Goal: Task Accomplishment & Management: Use online tool/utility

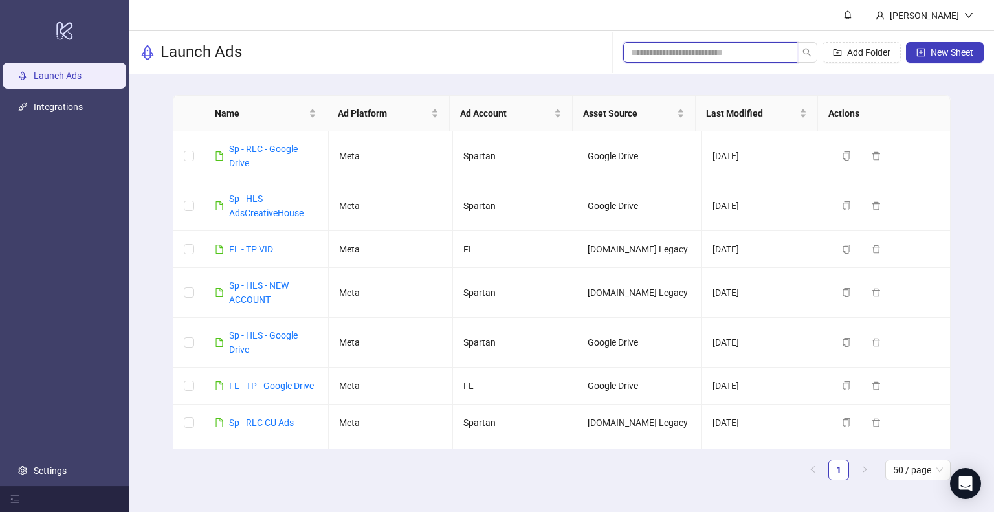
click at [656, 51] on input "search" at bounding box center [705, 52] width 148 height 14
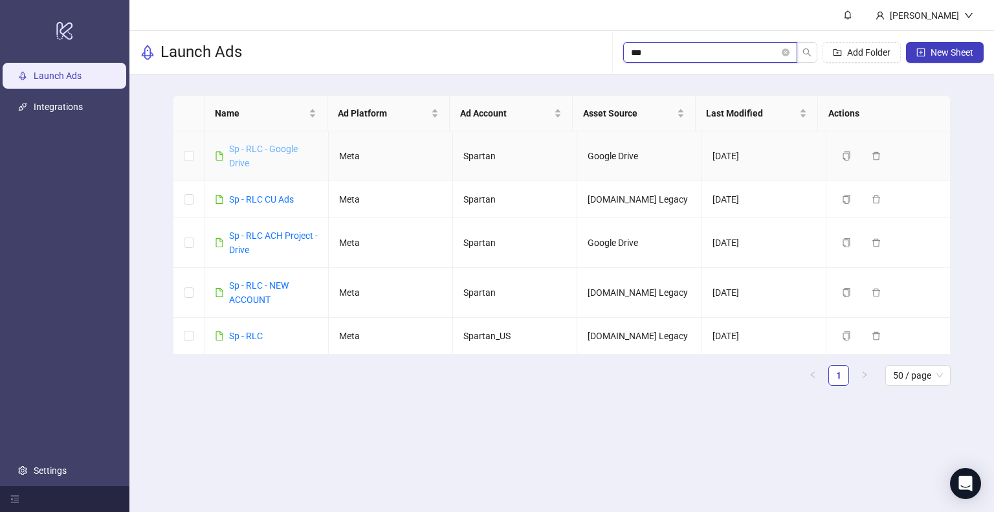
type input "***"
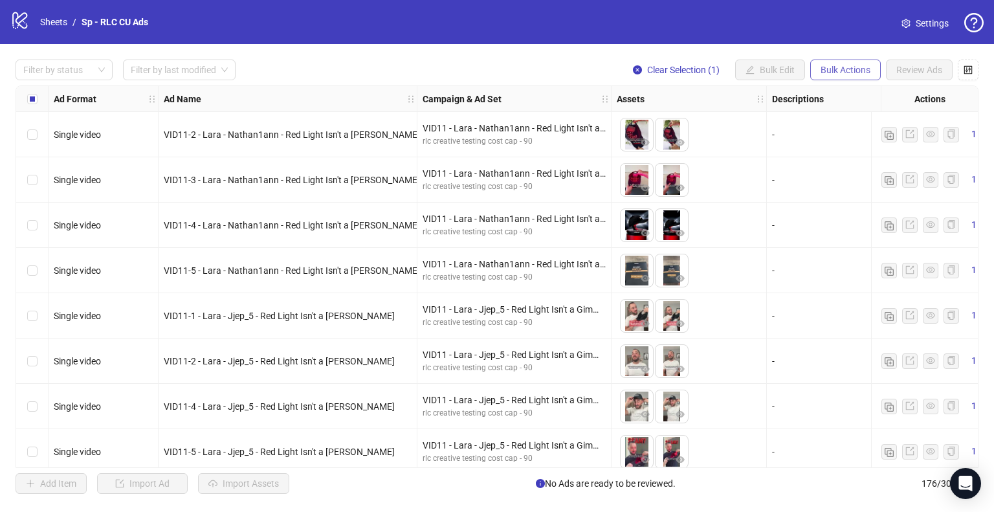
click at [858, 69] on span "Bulk Actions" at bounding box center [846, 70] width 50 height 10
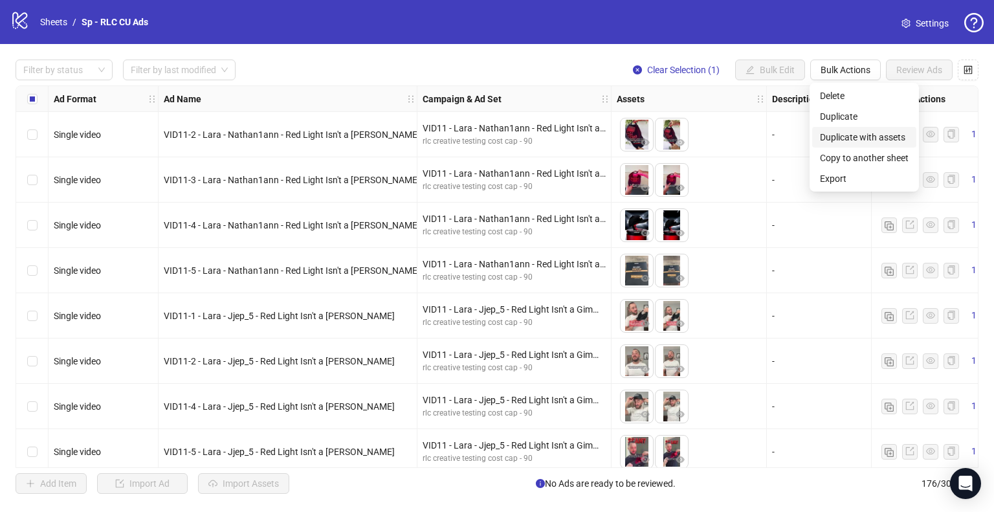
click at [862, 135] on span "Duplicate with assets" at bounding box center [864, 137] width 89 height 14
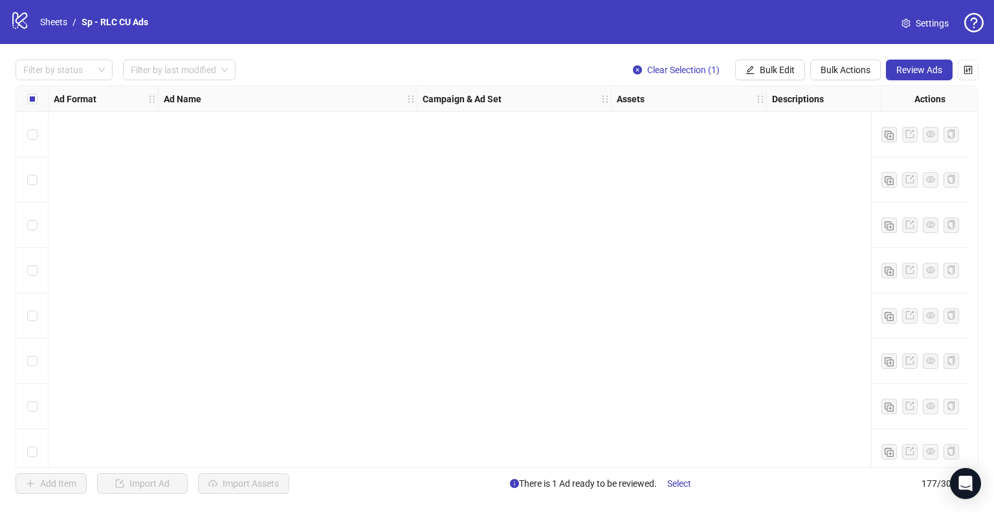
scroll to position [7670, 0]
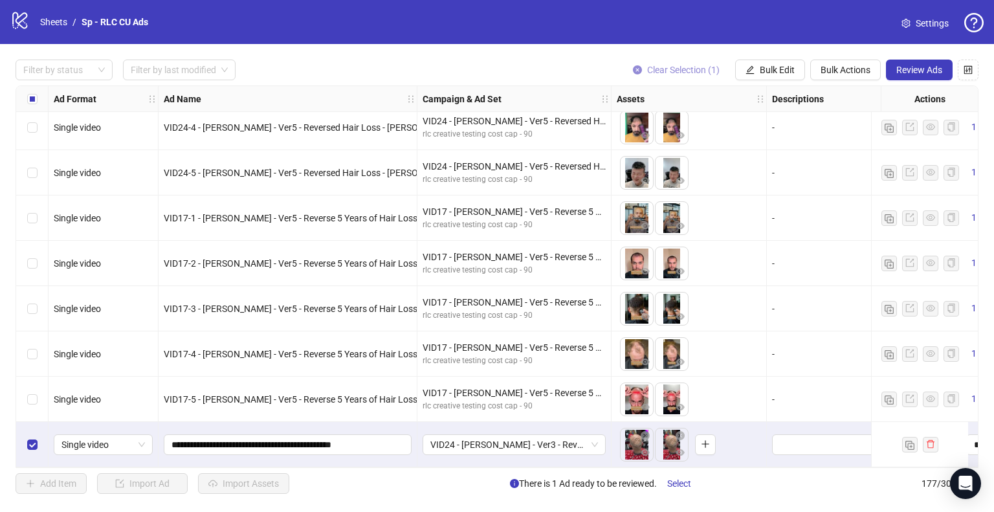
click at [662, 70] on span "Clear Selection (1)" at bounding box center [683, 70] width 73 height 10
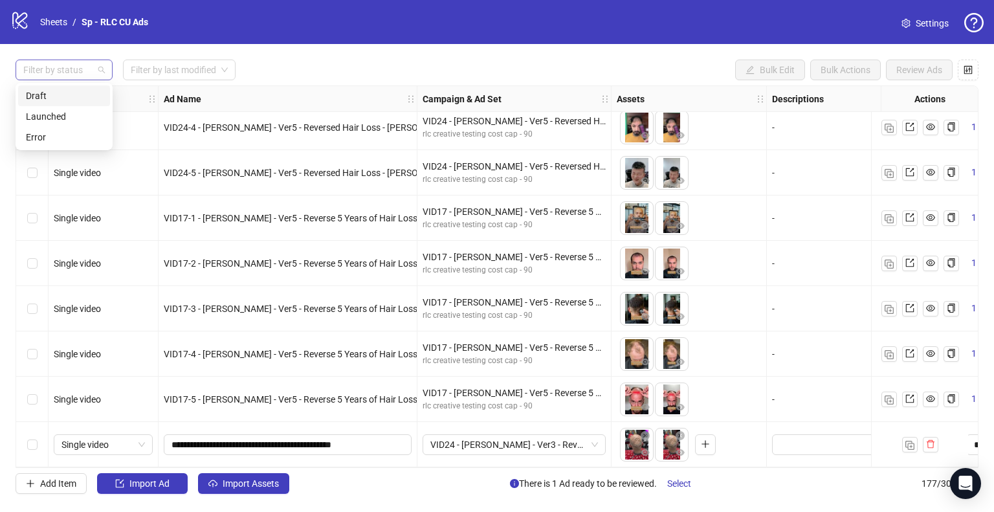
click at [78, 61] on div at bounding box center [57, 70] width 78 height 18
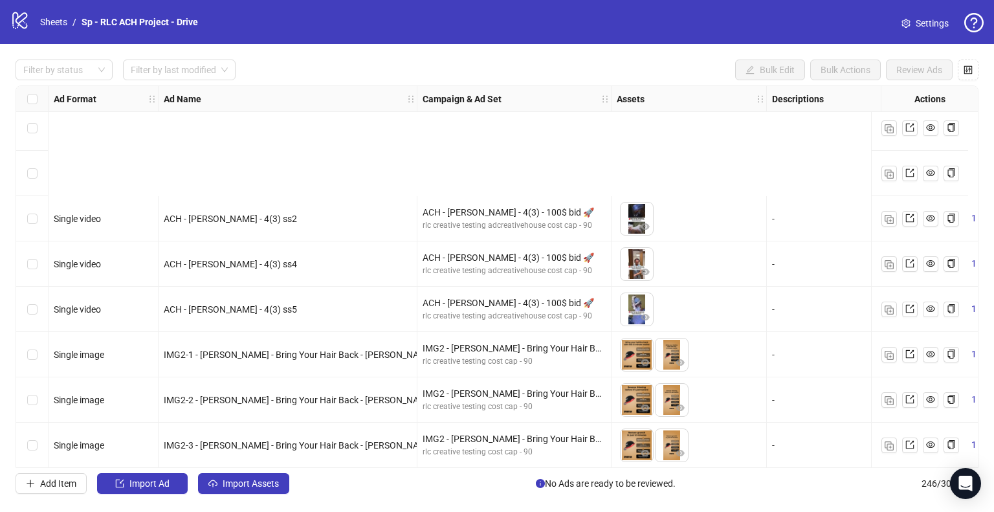
scroll to position [2112, 0]
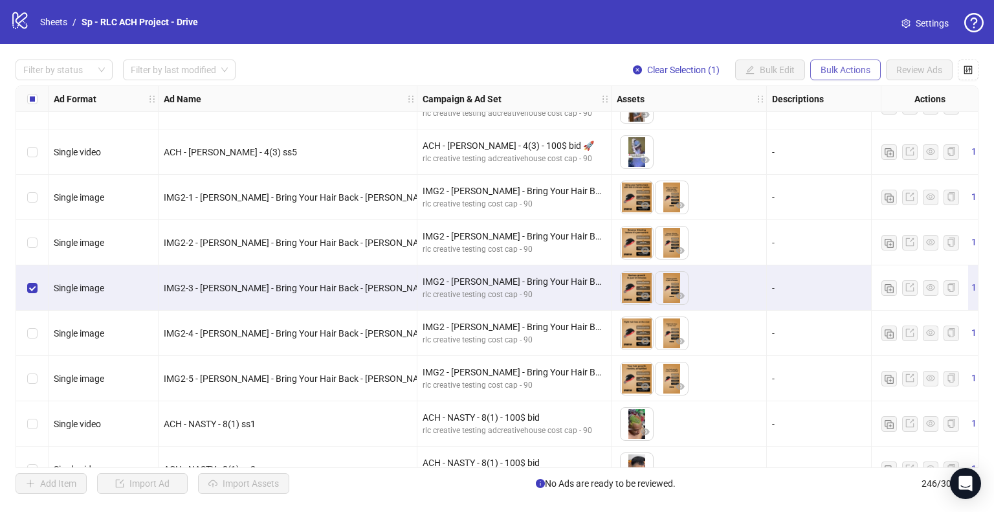
click at [860, 69] on span "Bulk Actions" at bounding box center [846, 70] width 50 height 10
click at [884, 153] on span "Copy to another sheet" at bounding box center [864, 158] width 89 height 14
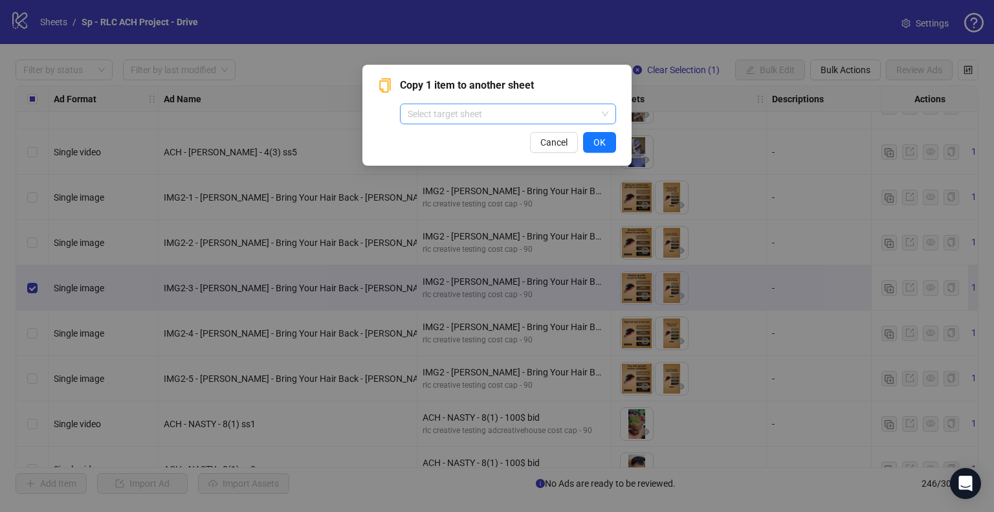
click at [530, 118] on input "search" at bounding box center [502, 113] width 189 height 19
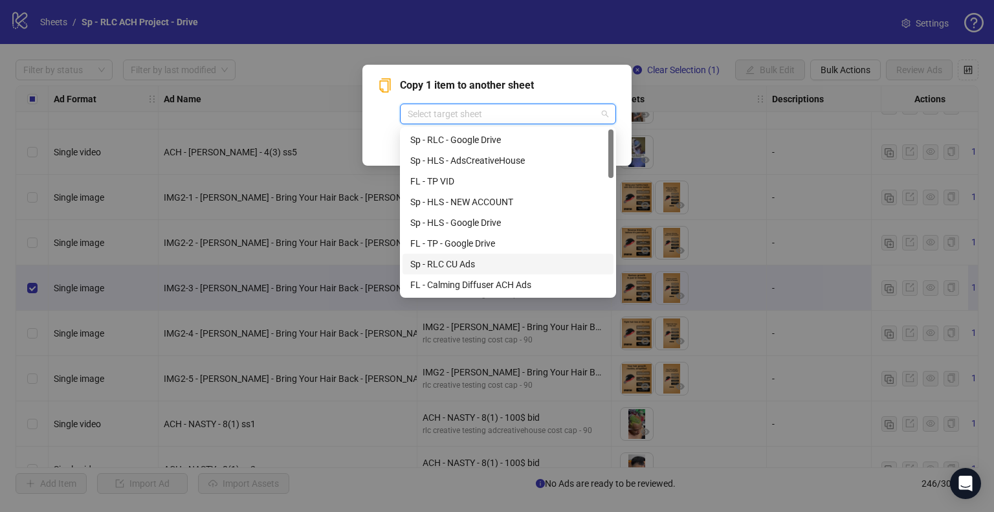
click at [440, 263] on div "Sp - RLC CU Ads" at bounding box center [508, 264] width 196 height 14
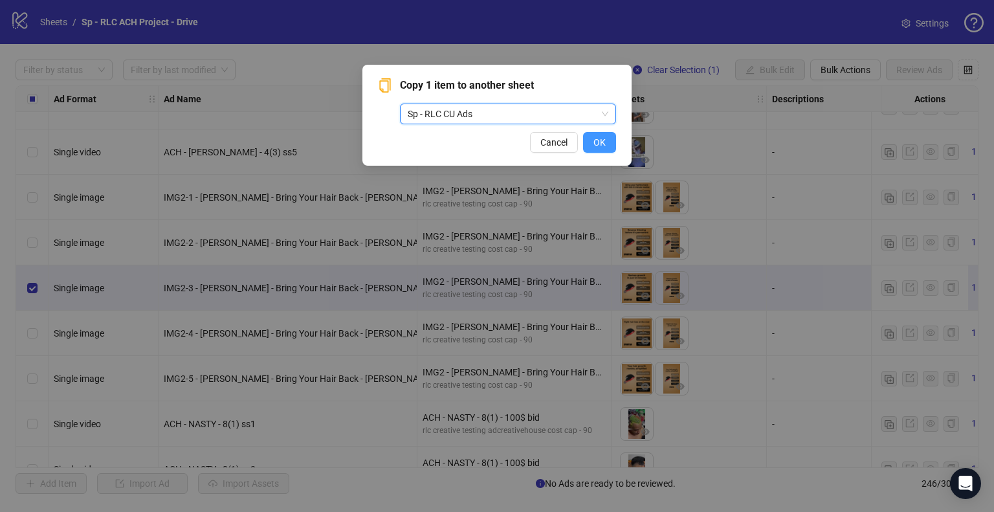
click at [594, 139] on span "OK" at bounding box center [600, 142] width 12 height 10
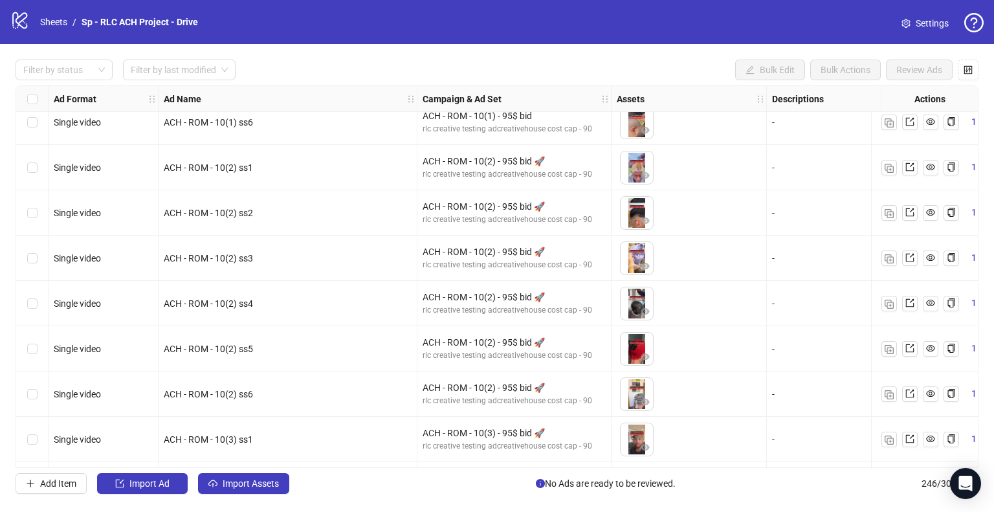
scroll to position [7939, 0]
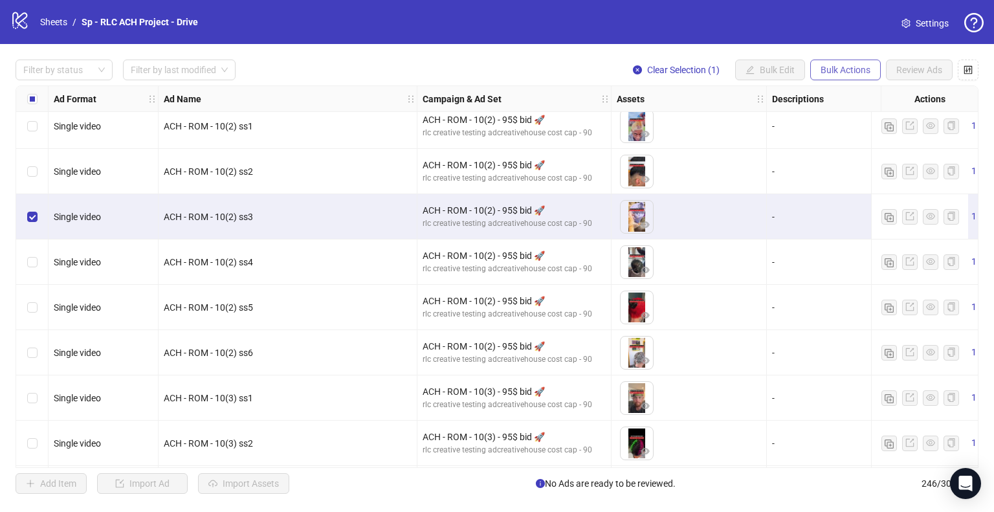
click at [842, 71] on span "Bulk Actions" at bounding box center [846, 70] width 50 height 10
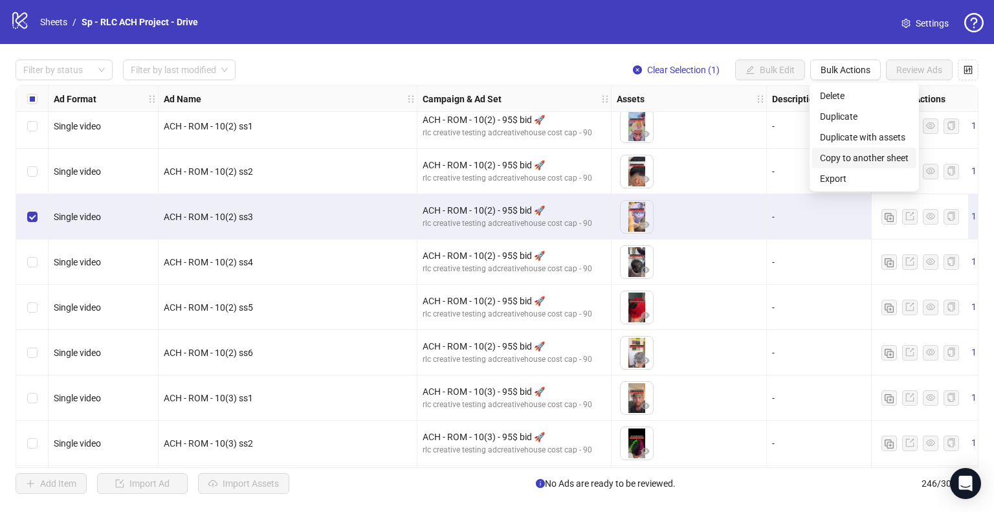
click at [878, 160] on span "Copy to another sheet" at bounding box center [864, 158] width 89 height 14
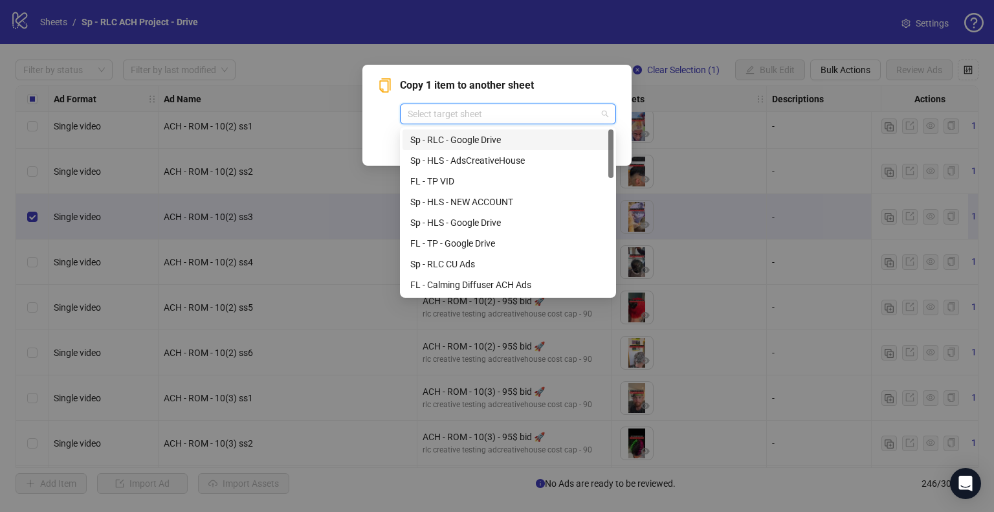
click at [591, 111] on input "search" at bounding box center [502, 113] width 189 height 19
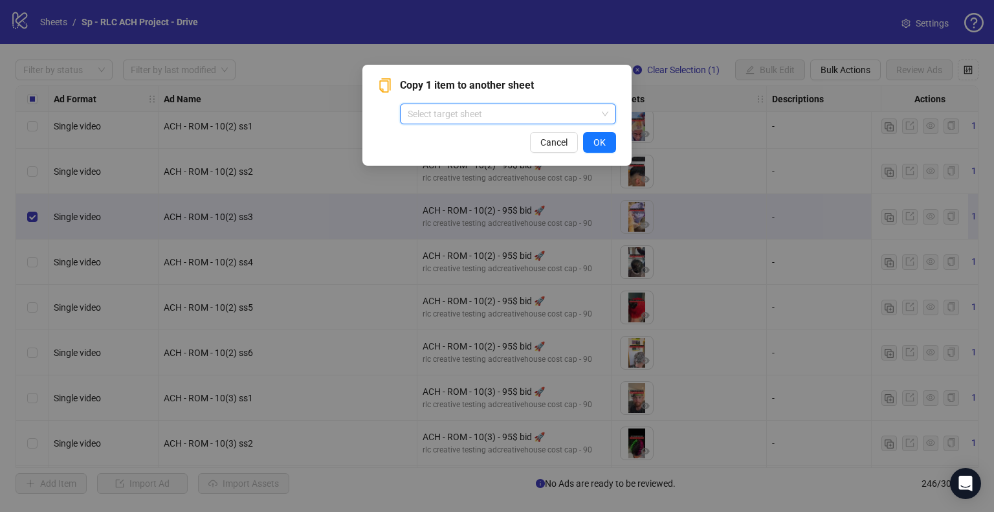
click at [565, 111] on input "search" at bounding box center [502, 113] width 189 height 19
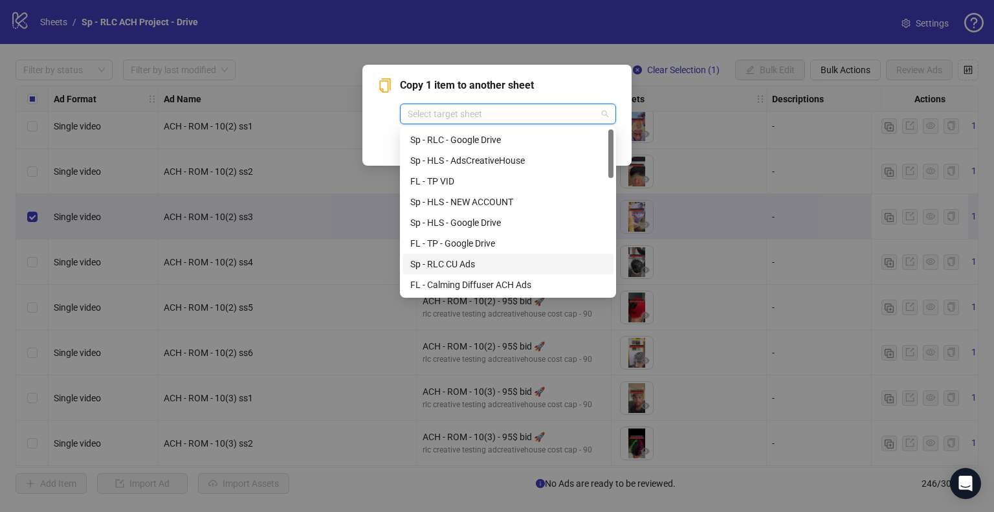
click at [479, 268] on div "Sp - RLC CU Ads" at bounding box center [508, 264] width 196 height 14
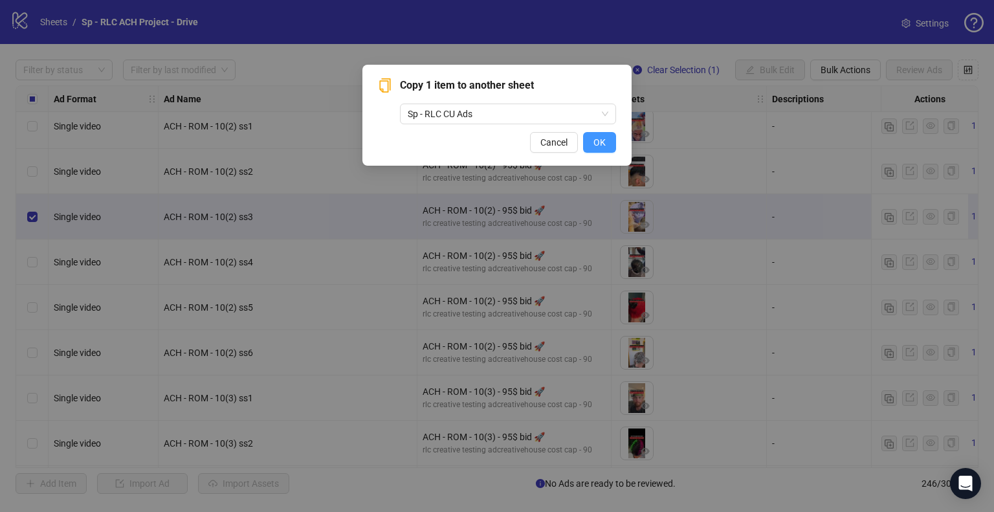
click at [605, 147] on span "OK" at bounding box center [600, 142] width 12 height 10
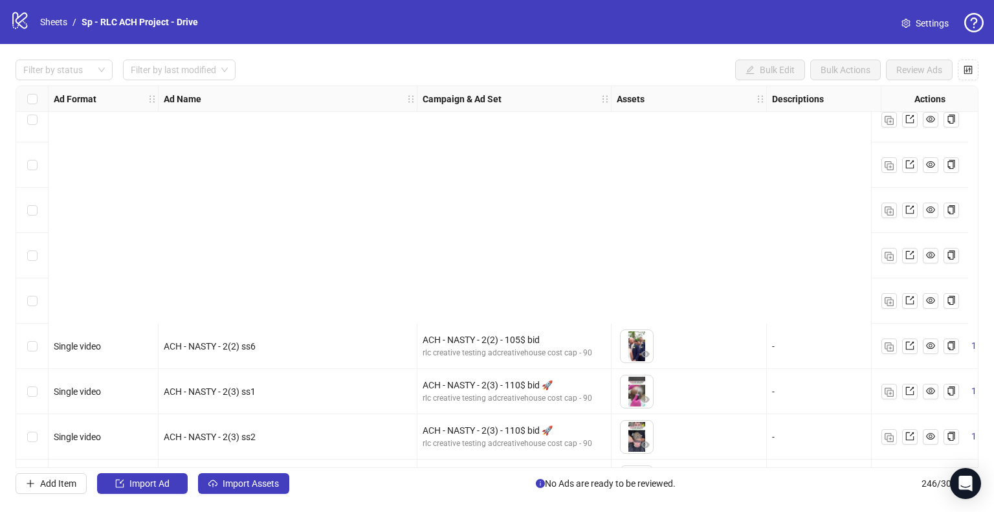
scroll to position [583, 0]
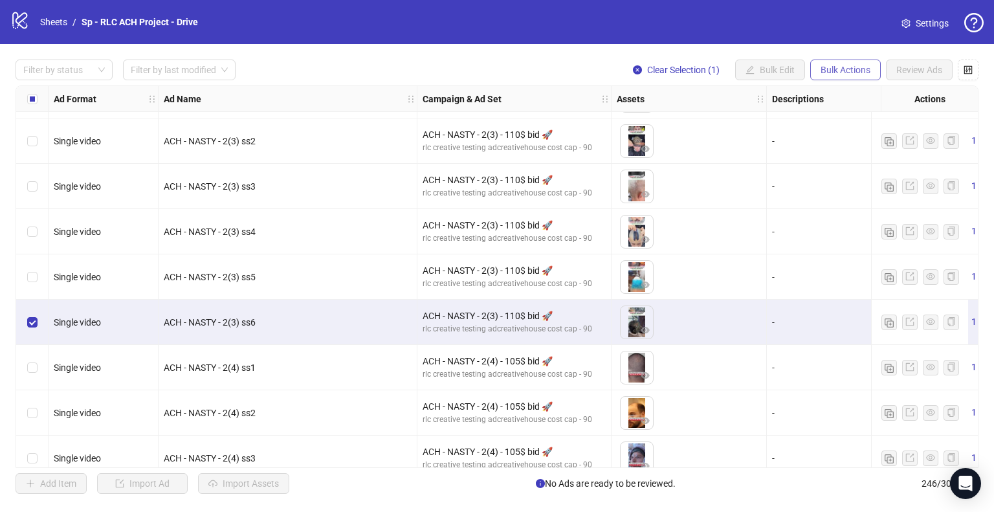
click at [842, 72] on span "Bulk Actions" at bounding box center [846, 70] width 50 height 10
click at [878, 153] on span "Copy to another sheet" at bounding box center [864, 158] width 89 height 14
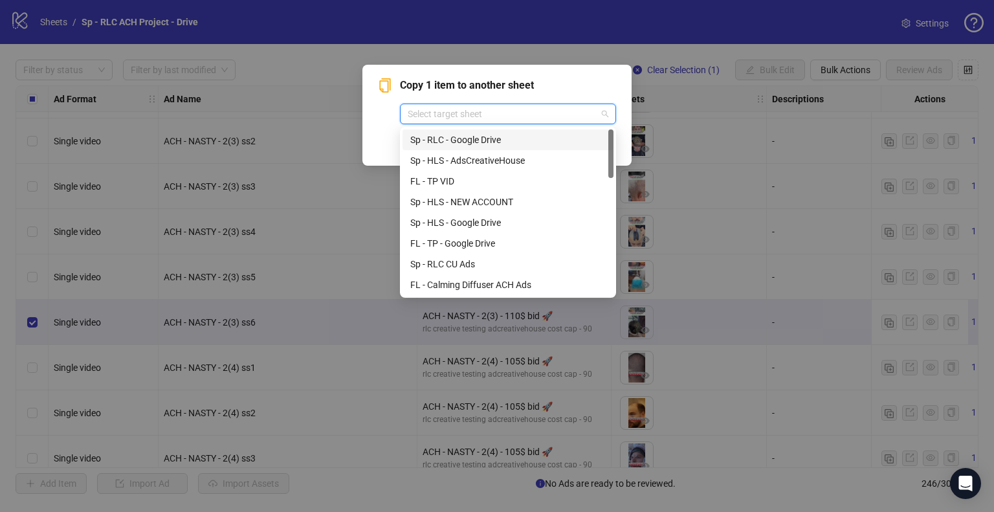
click at [585, 118] on input "search" at bounding box center [502, 113] width 189 height 19
click at [533, 259] on div "Sp - RLC CU Ads" at bounding box center [508, 264] width 196 height 14
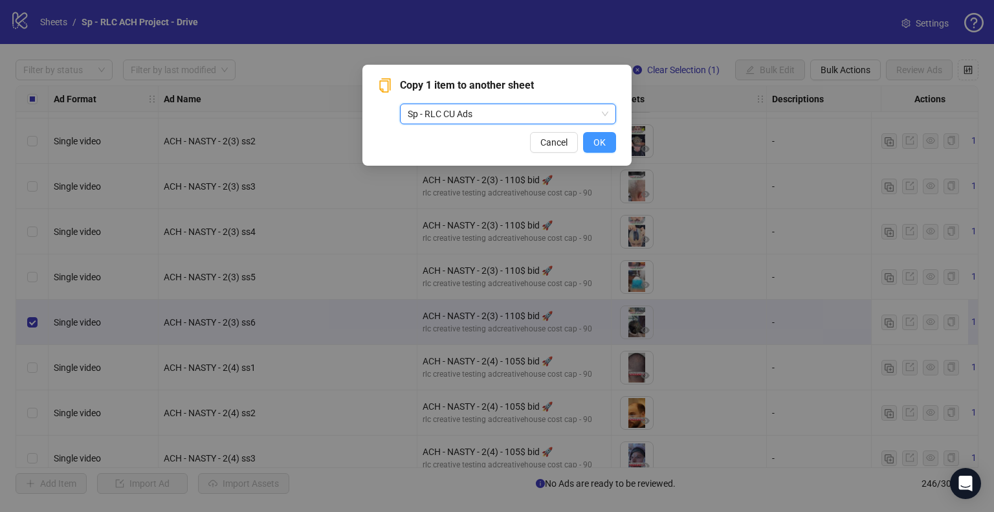
click at [602, 148] on span "OK" at bounding box center [600, 142] width 12 height 10
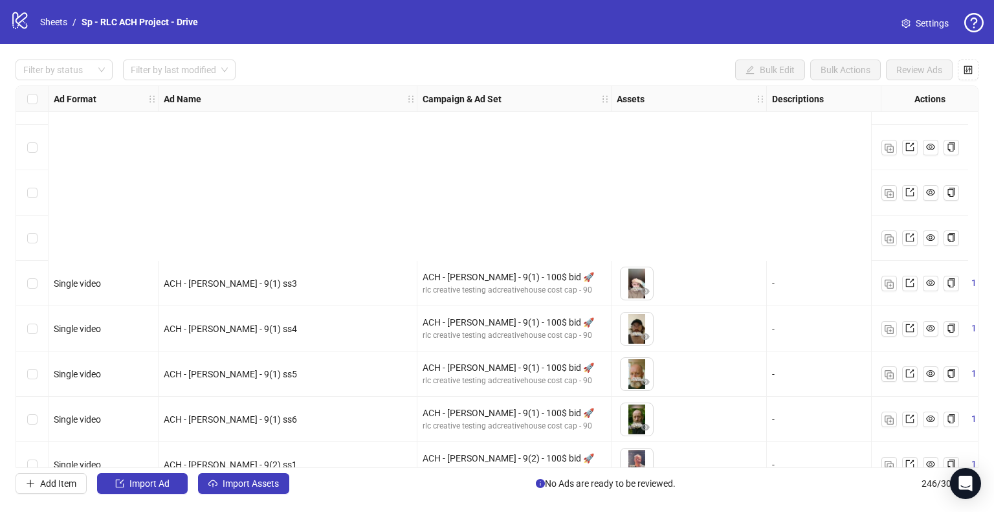
scroll to position [3690, 0]
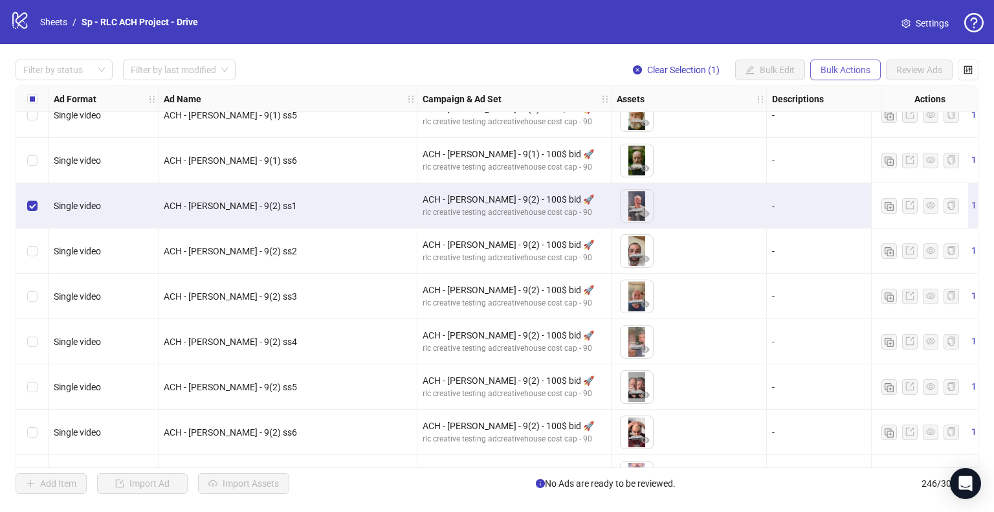
click at [852, 69] on span "Bulk Actions" at bounding box center [846, 70] width 50 height 10
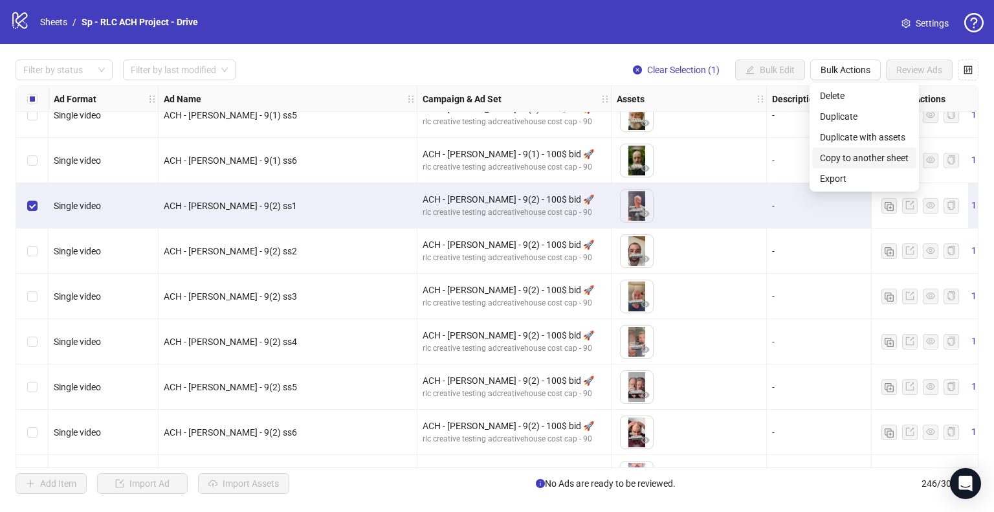
click at [862, 160] on span "Copy to another sheet" at bounding box center [864, 158] width 89 height 14
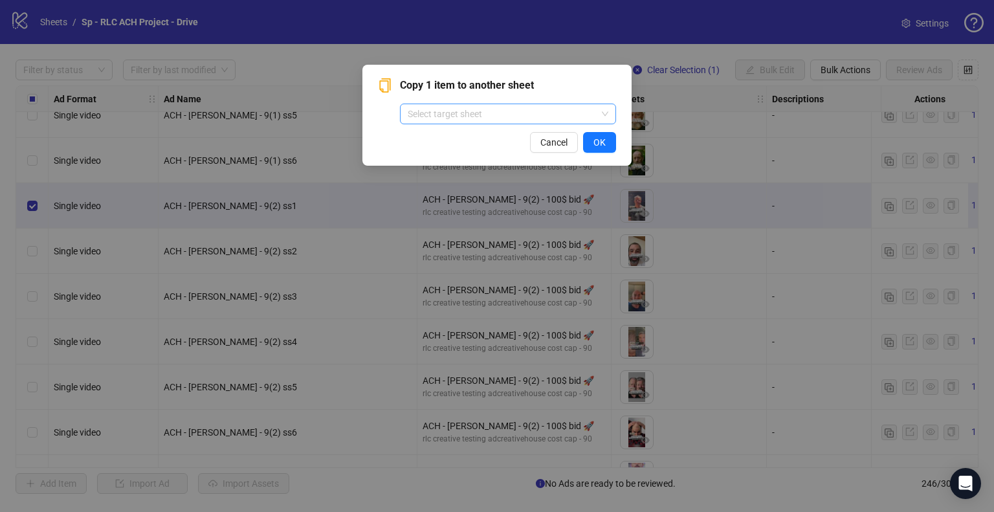
click at [538, 111] on input "search" at bounding box center [502, 113] width 189 height 19
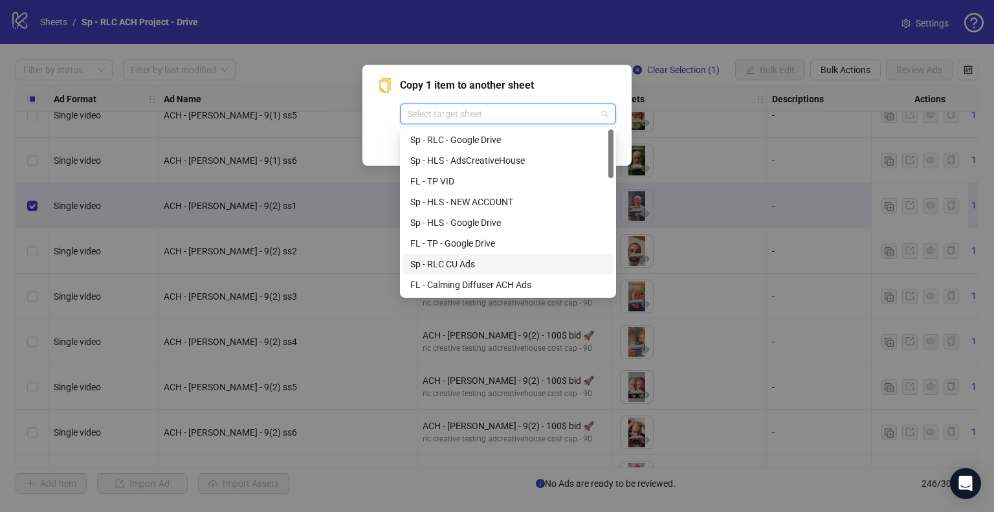
click at [453, 266] on div "Sp - RLC CU Ads" at bounding box center [508, 264] width 196 height 14
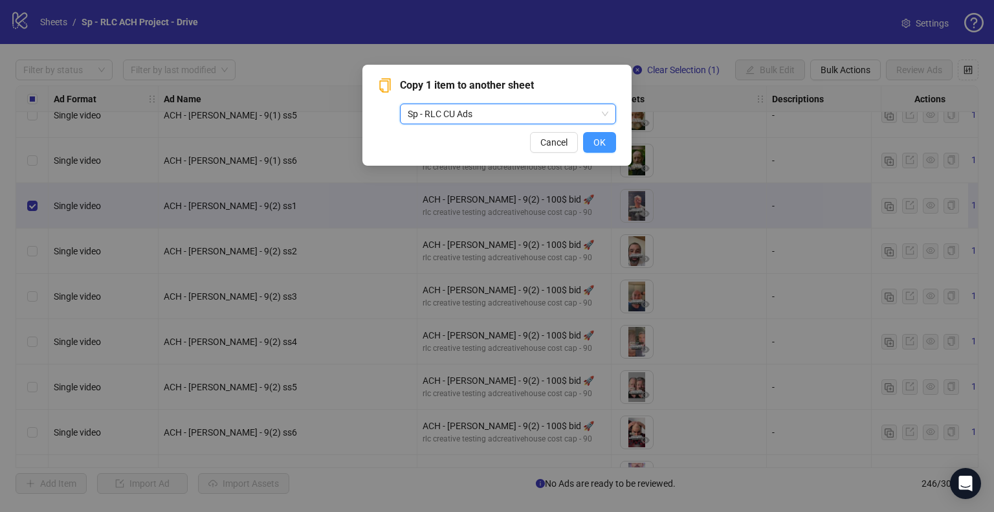
click at [599, 141] on span "OK" at bounding box center [600, 142] width 12 height 10
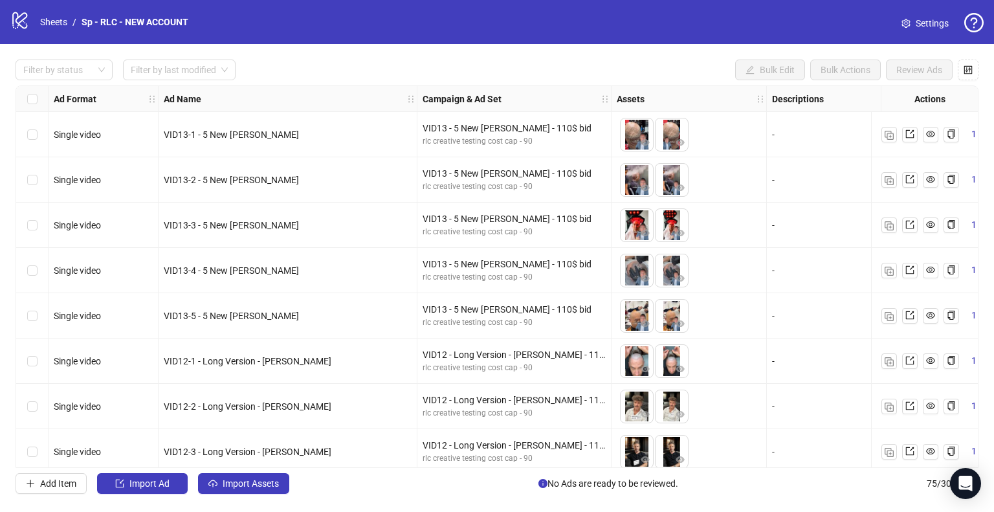
scroll to position [842, 0]
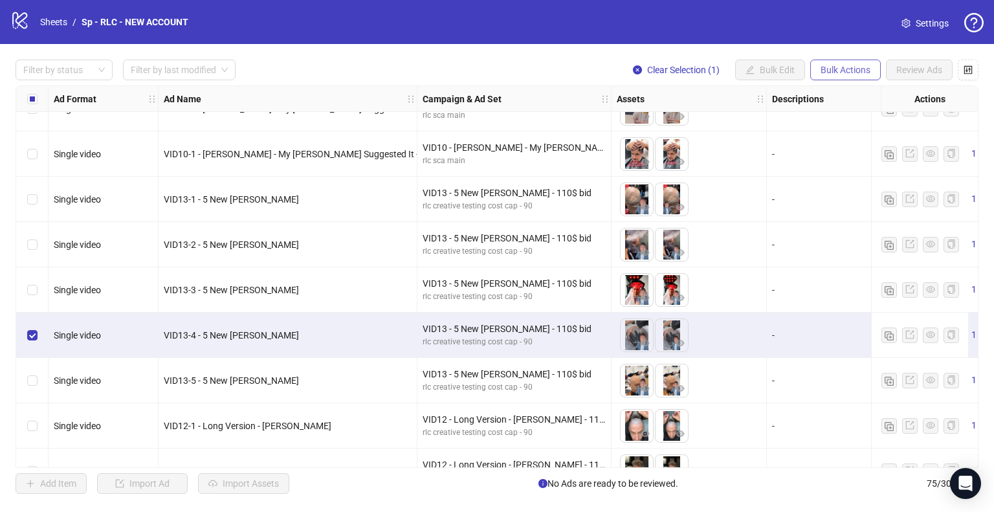
click at [847, 63] on button "Bulk Actions" at bounding box center [845, 70] width 71 height 21
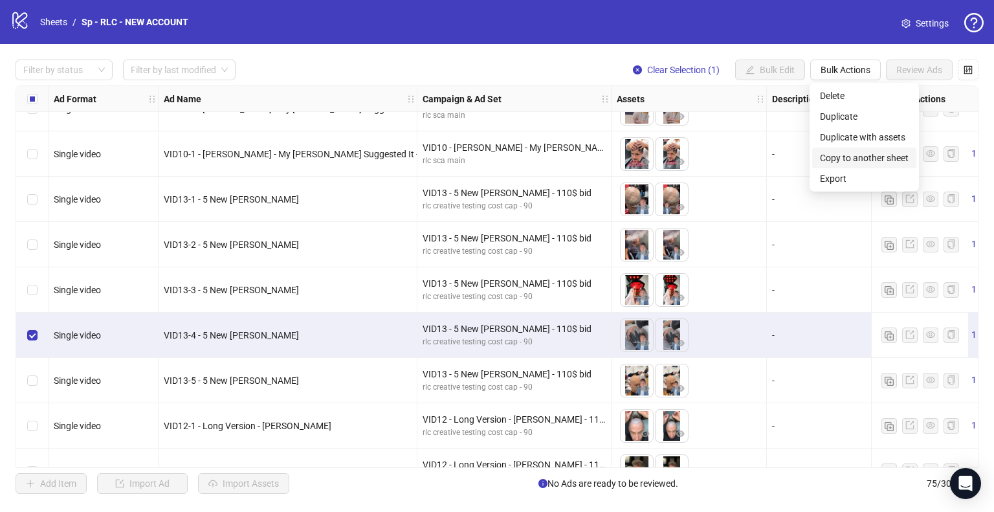
click at [873, 152] on span "Copy to another sheet" at bounding box center [864, 158] width 89 height 14
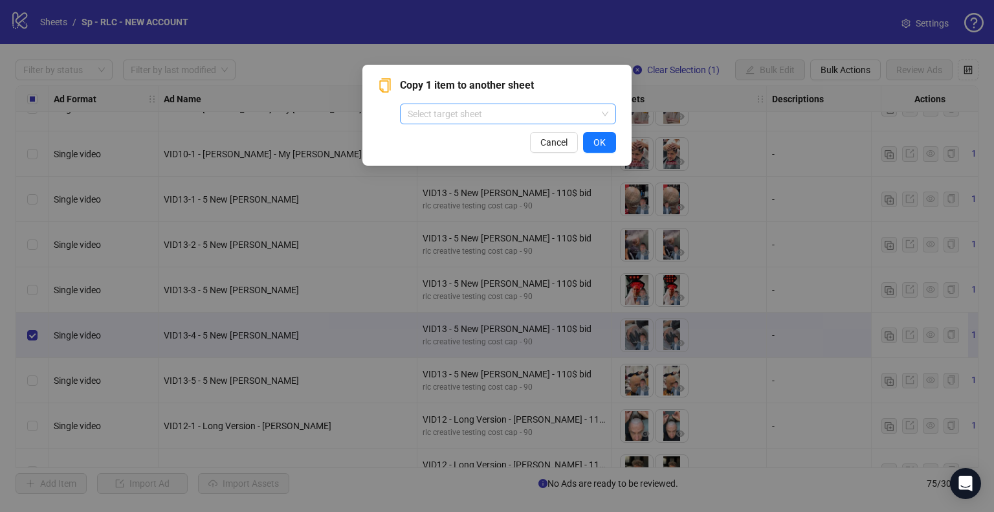
click at [601, 117] on span at bounding box center [508, 113] width 201 height 19
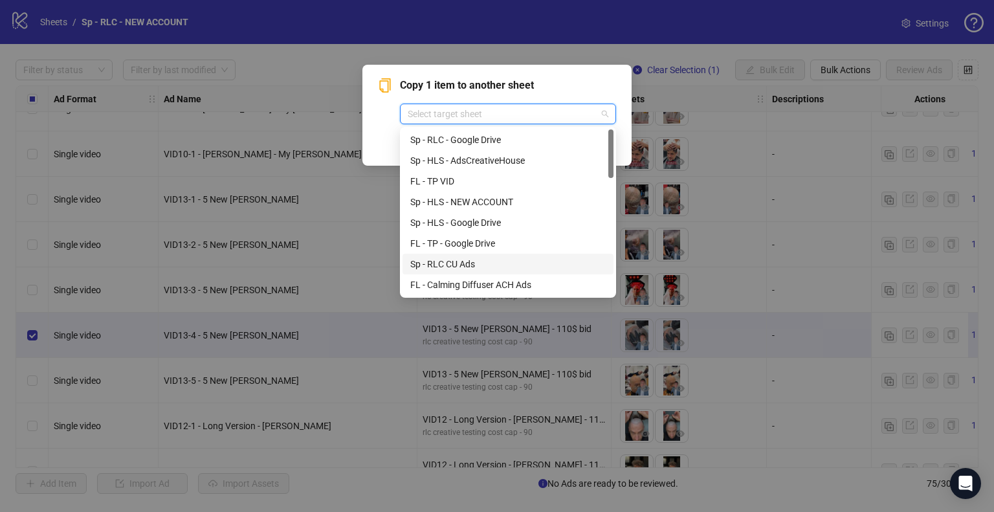
click at [466, 264] on div "Sp - RLC CU Ads" at bounding box center [508, 264] width 196 height 14
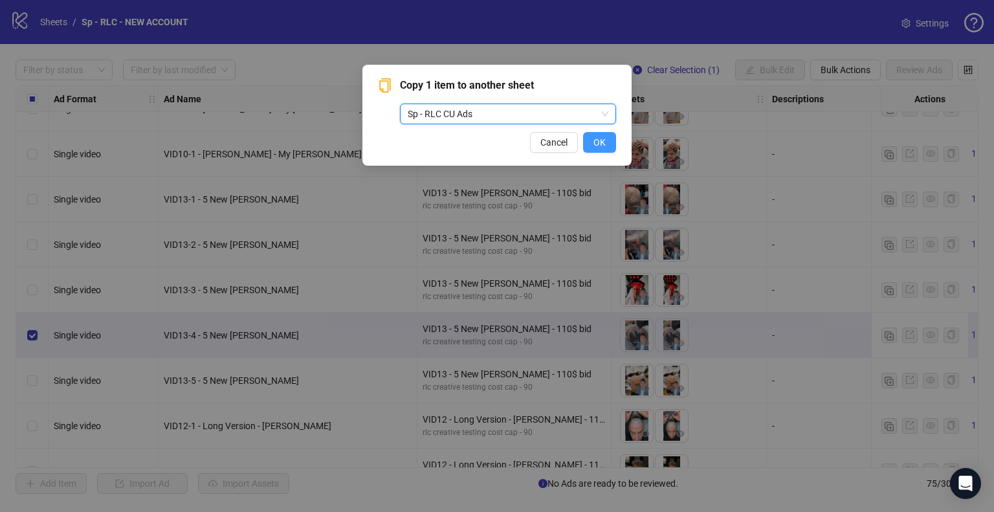
click at [606, 142] on button "OK" at bounding box center [599, 142] width 33 height 21
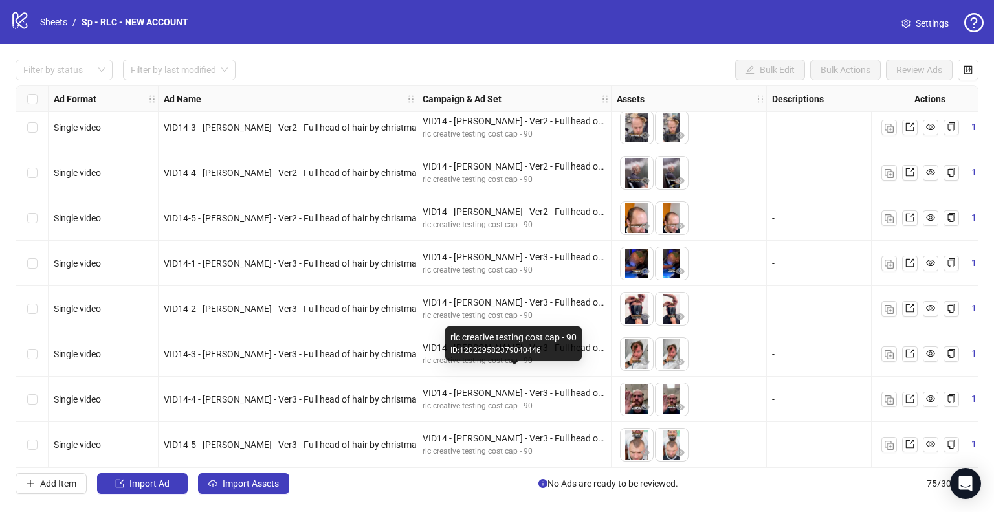
scroll to position [2983, 0]
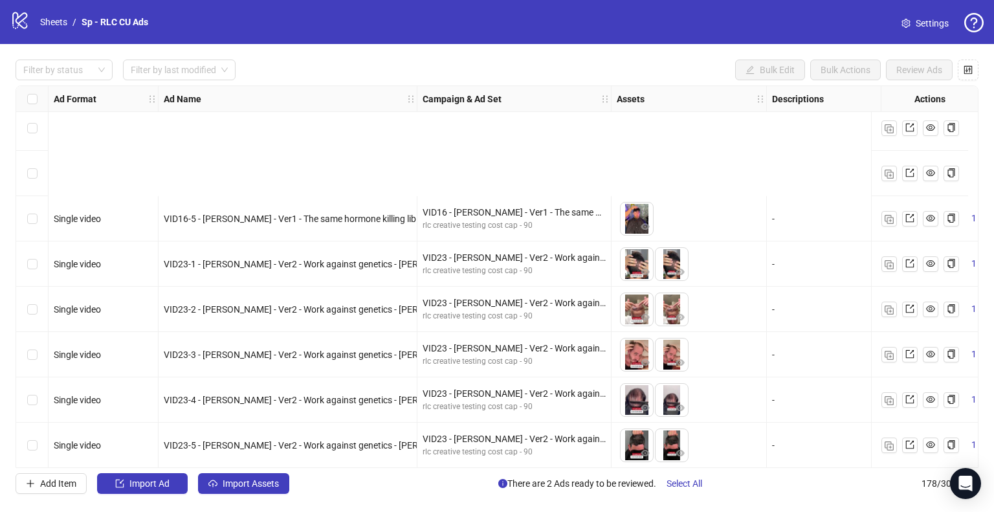
scroll to position [1424, 0]
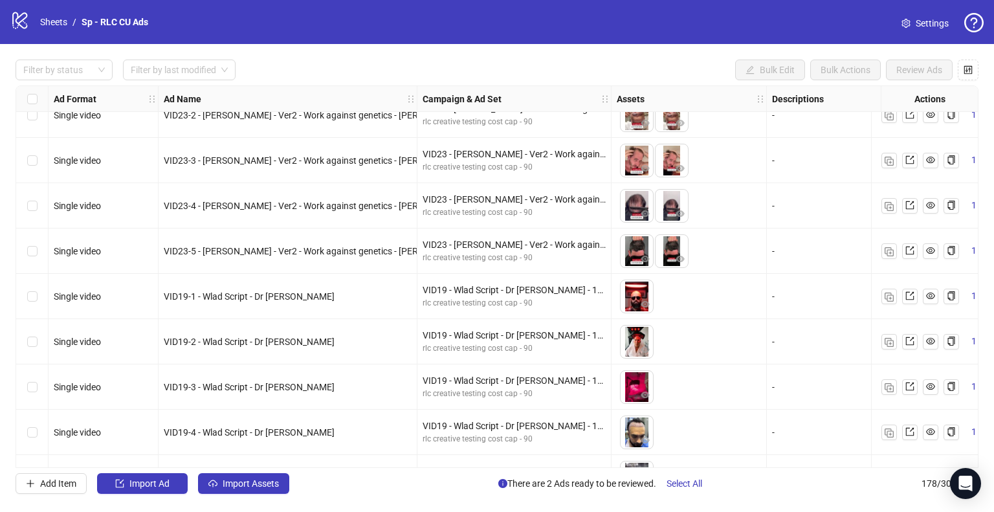
click at [26, 341] on div "Select row 37" at bounding box center [32, 341] width 32 height 45
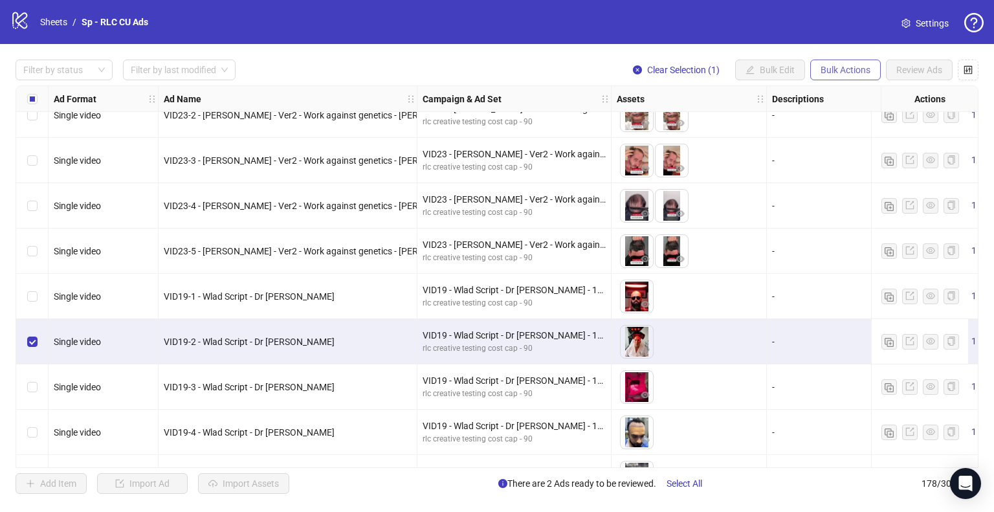
click at [853, 74] on span "Bulk Actions" at bounding box center [846, 70] width 50 height 10
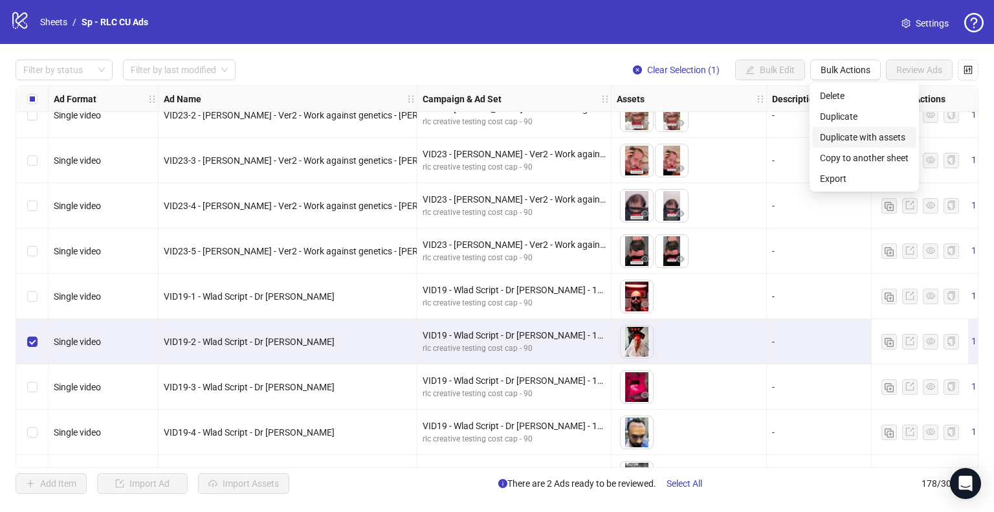
click at [893, 140] on span "Duplicate with assets" at bounding box center [864, 137] width 89 height 14
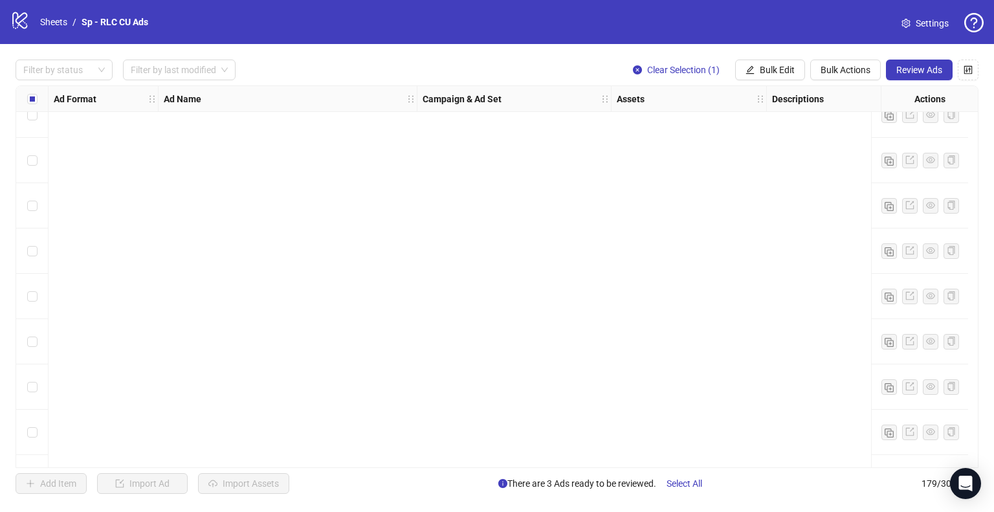
scroll to position [7760, 0]
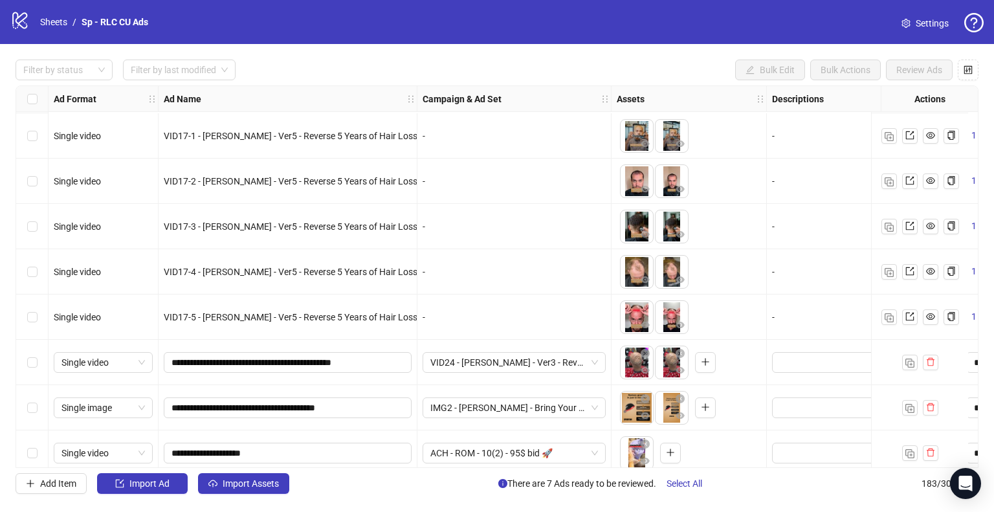
scroll to position [7942, 0]
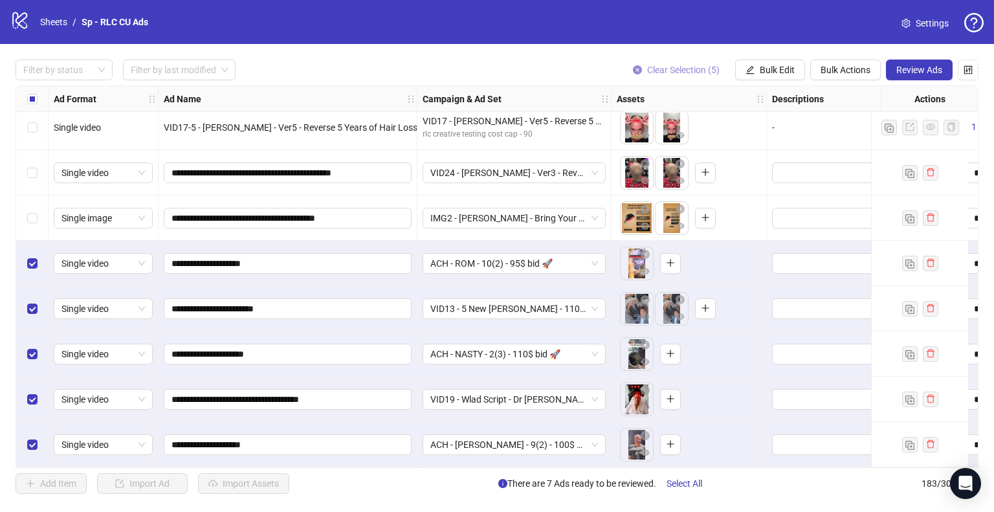
click at [682, 67] on span "Clear Selection (5)" at bounding box center [683, 70] width 73 height 10
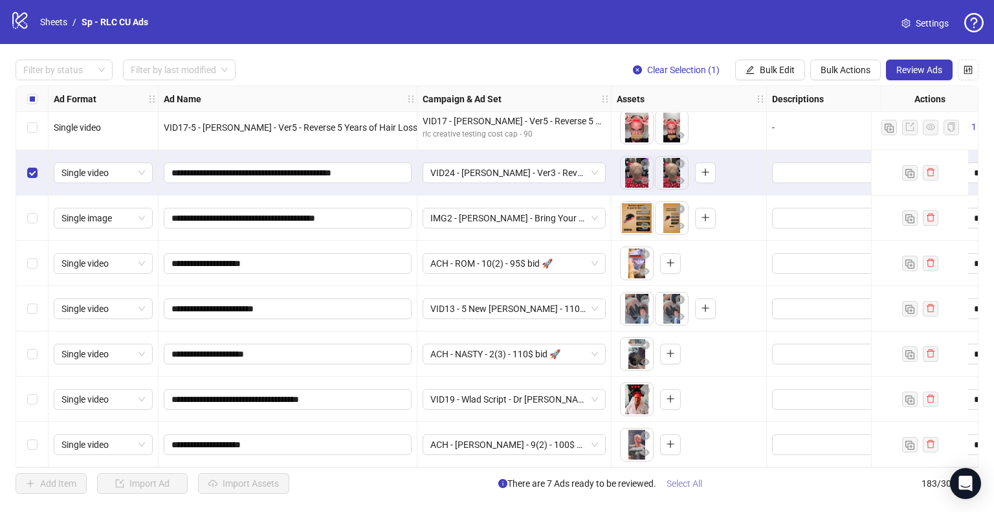
click at [686, 487] on span "Select All" at bounding box center [685, 483] width 36 height 10
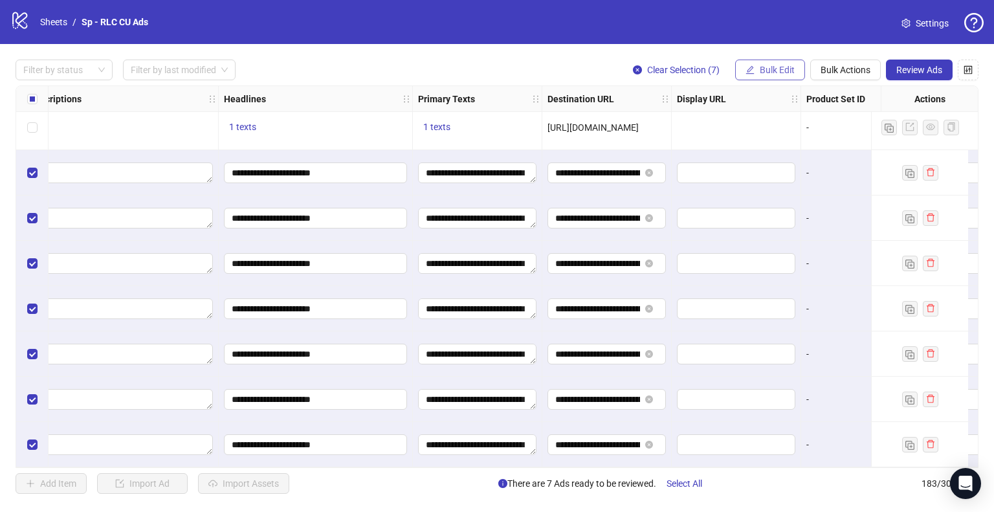
scroll to position [7942, 795]
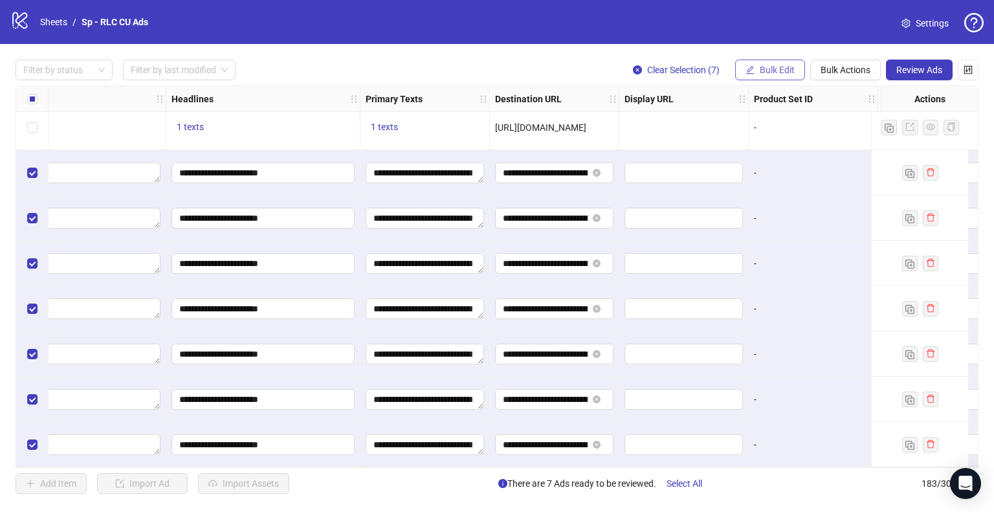
click at [766, 69] on span "Bulk Edit" at bounding box center [777, 70] width 35 height 10
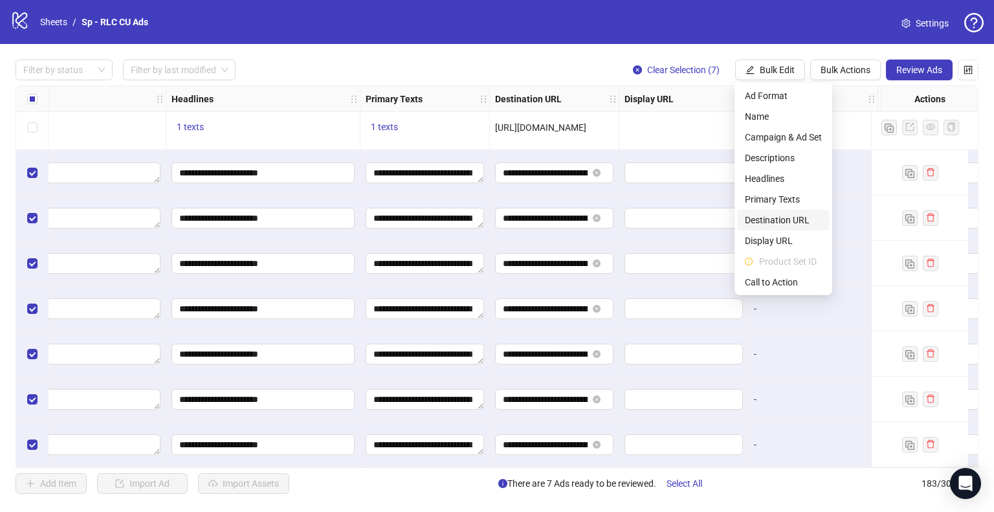
click at [803, 222] on span "Destination URL" at bounding box center [783, 220] width 77 height 14
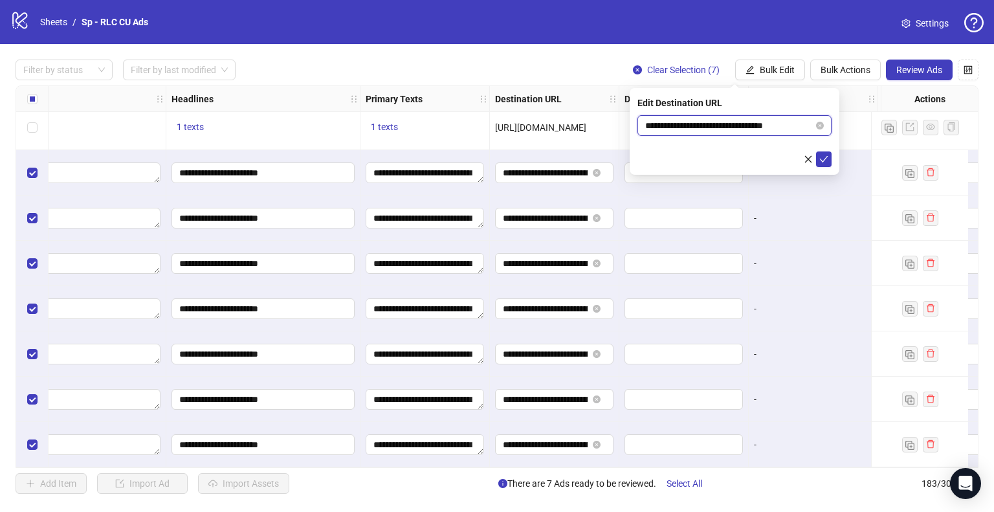
click at [669, 131] on input "**********" at bounding box center [729, 125] width 168 height 14
paste input "***"
type input "**********"
click at [825, 160] on icon "check" at bounding box center [824, 159] width 9 height 9
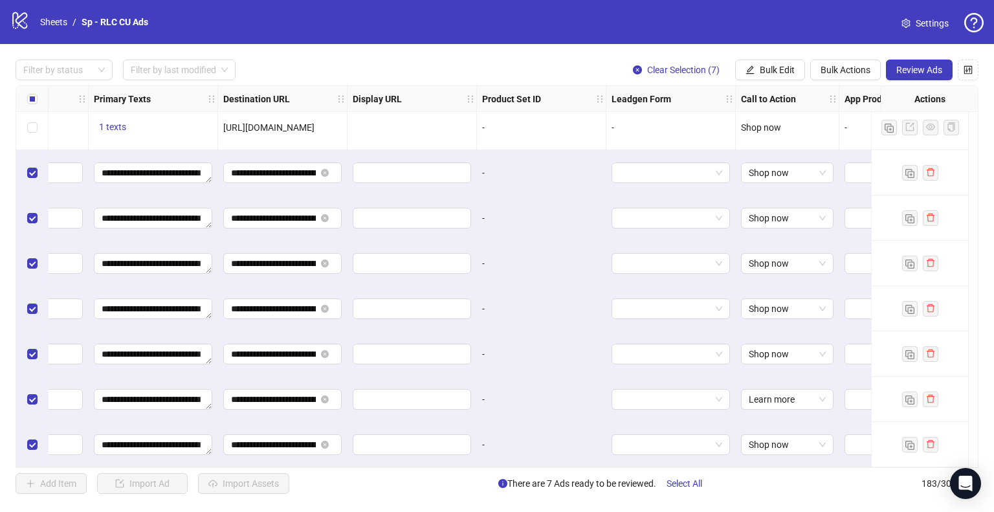
scroll to position [7942, 1067]
click at [824, 395] on span "Learn more" at bounding box center [787, 399] width 77 height 19
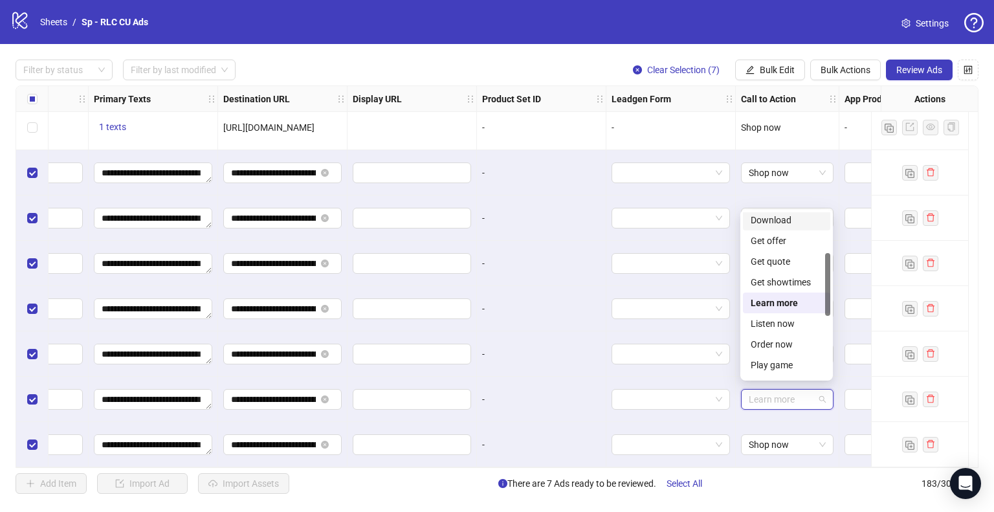
scroll to position [269, 0]
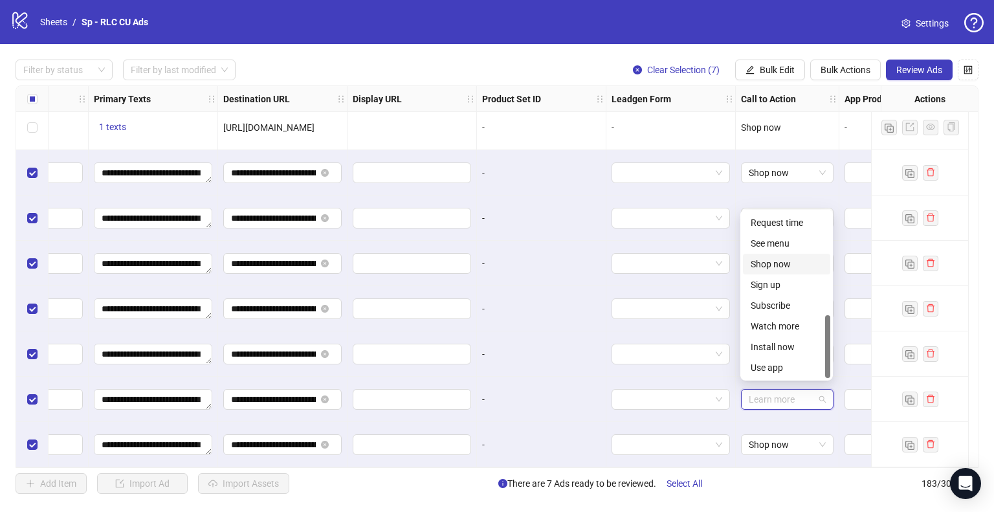
click at [766, 262] on div "Shop now" at bounding box center [787, 264] width 72 height 14
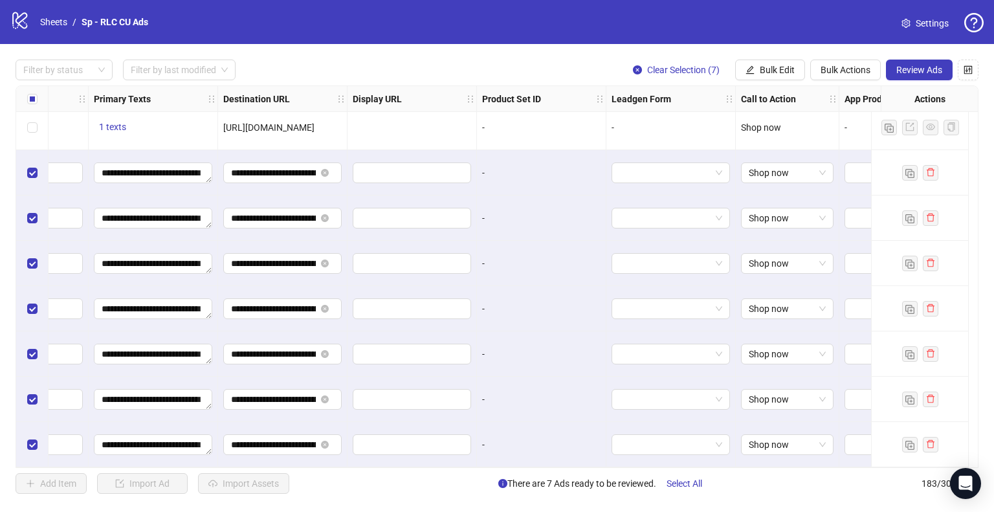
click at [580, 260] on div "-" at bounding box center [541, 263] width 118 height 14
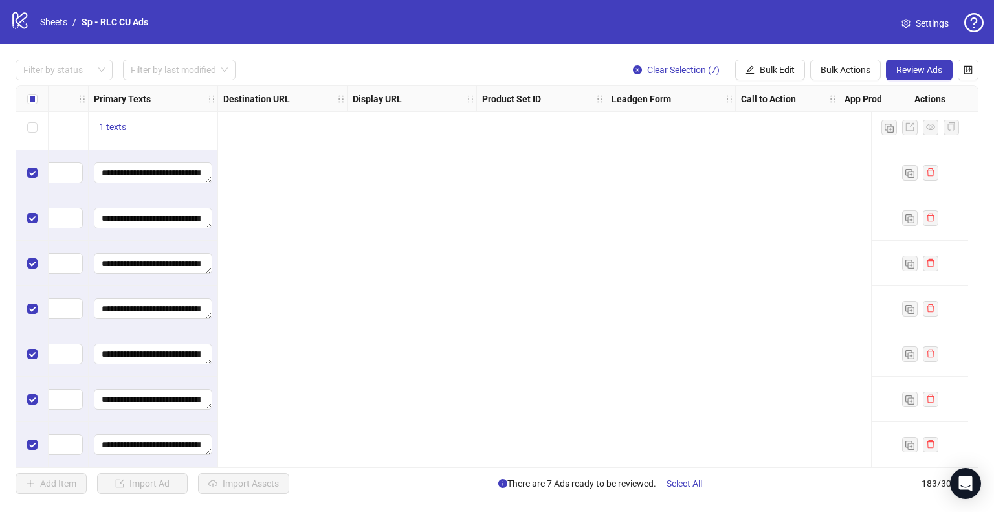
scroll to position [7942, 0]
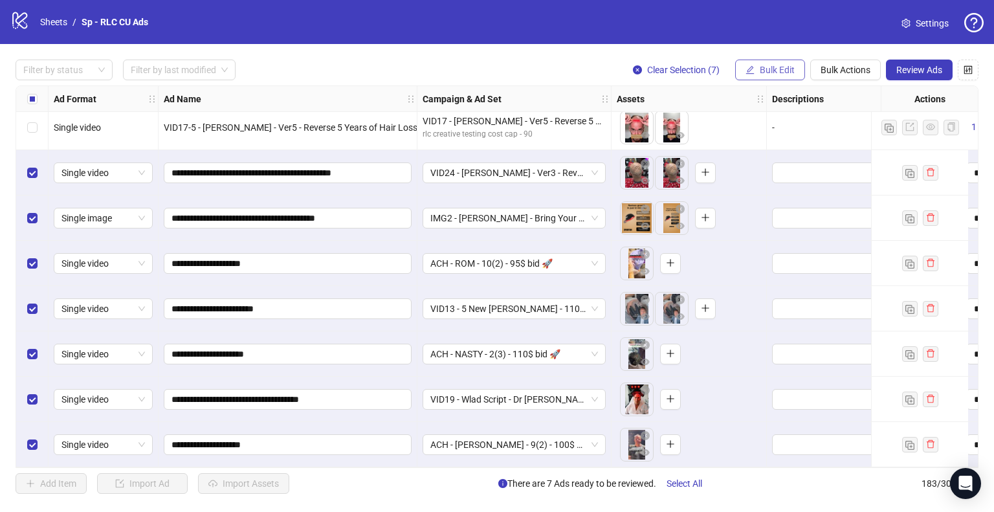
click at [770, 67] on span "Bulk Edit" at bounding box center [777, 70] width 35 height 10
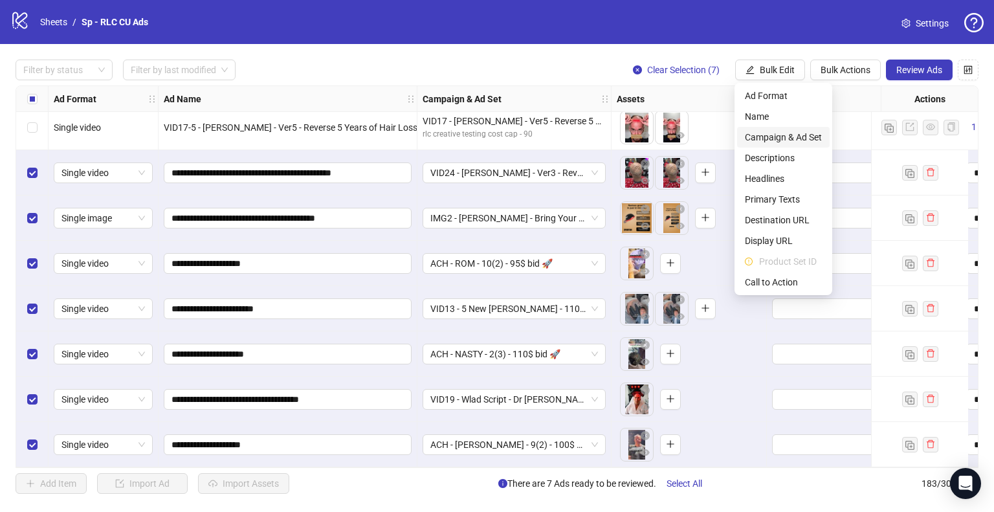
click at [772, 136] on span "Campaign & Ad Set" at bounding box center [783, 137] width 77 height 14
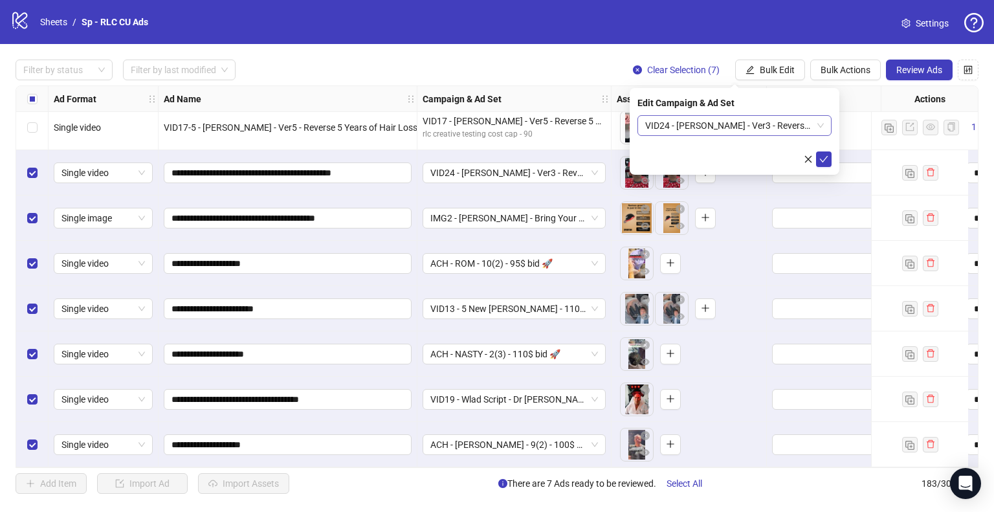
click at [823, 124] on span "VID24 - Lara - Ver3 - Reversed Hair Loss - Carl - 95$ bid 🚀" at bounding box center [734, 125] width 179 height 19
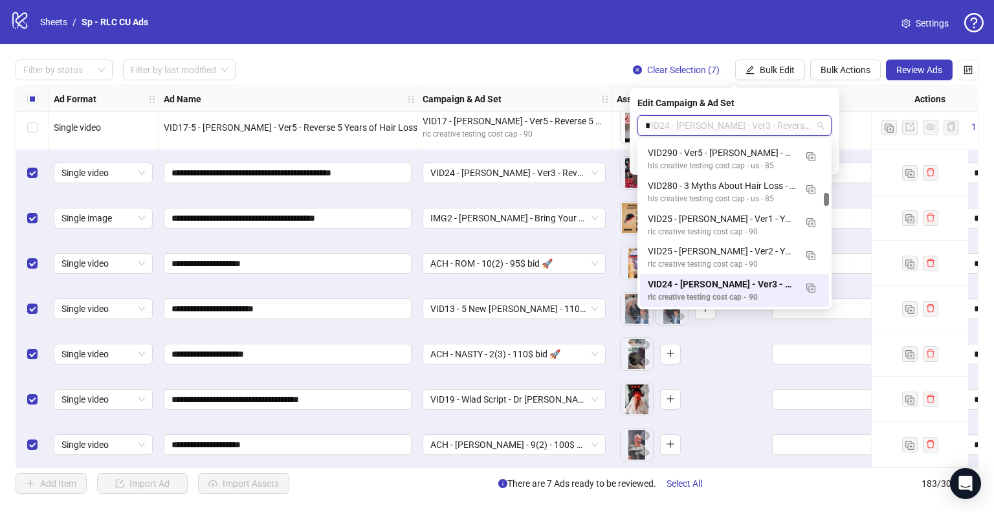
scroll to position [2419, 0]
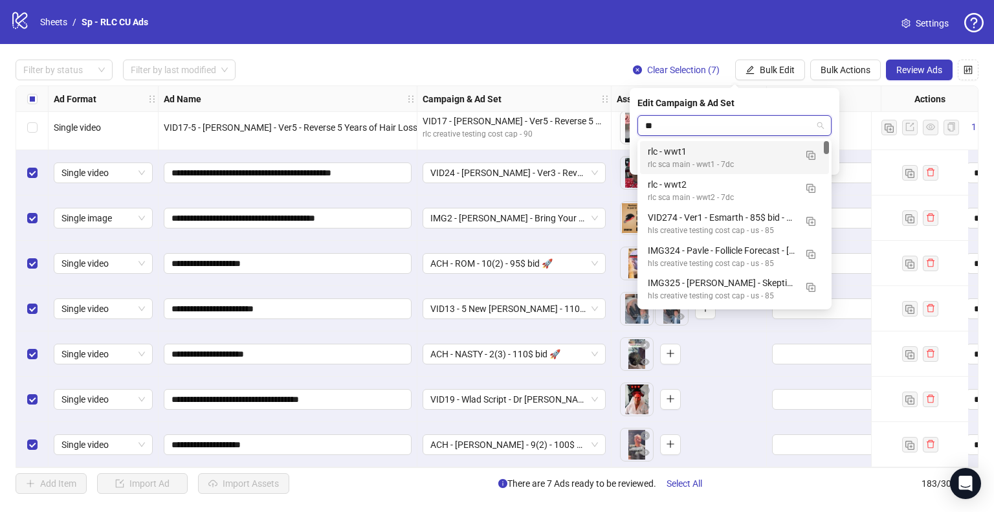
type input "***"
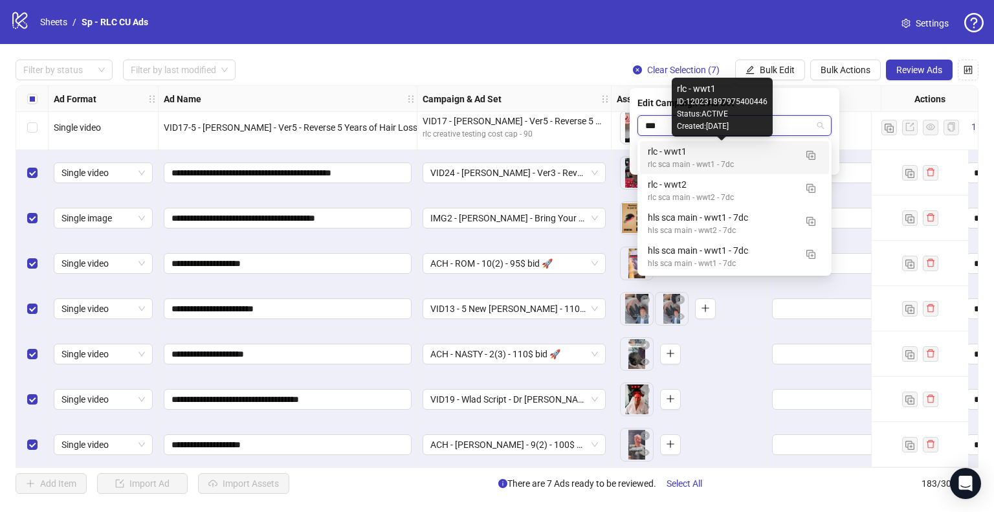
click at [777, 157] on div "rlc - wwt1" at bounding box center [722, 151] width 148 height 14
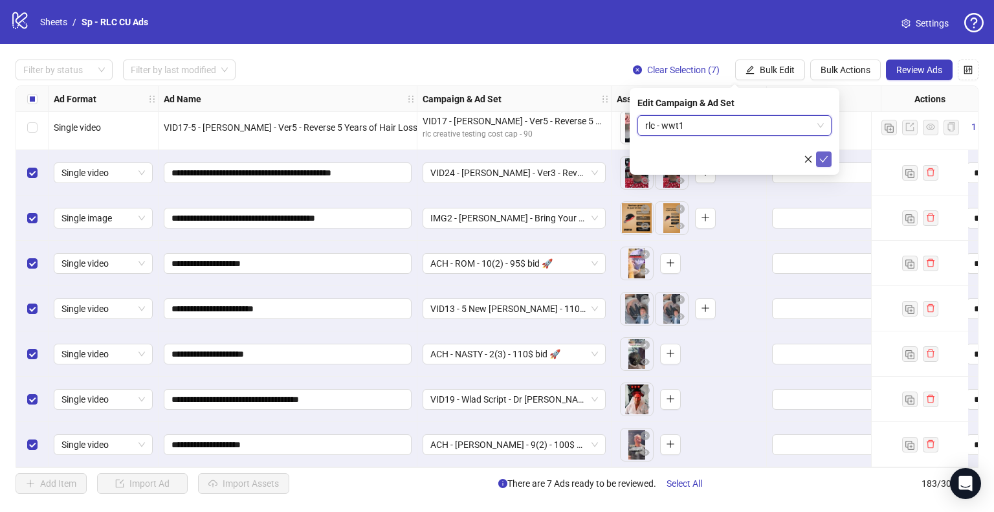
click at [822, 159] on icon "check" at bounding box center [824, 159] width 9 height 9
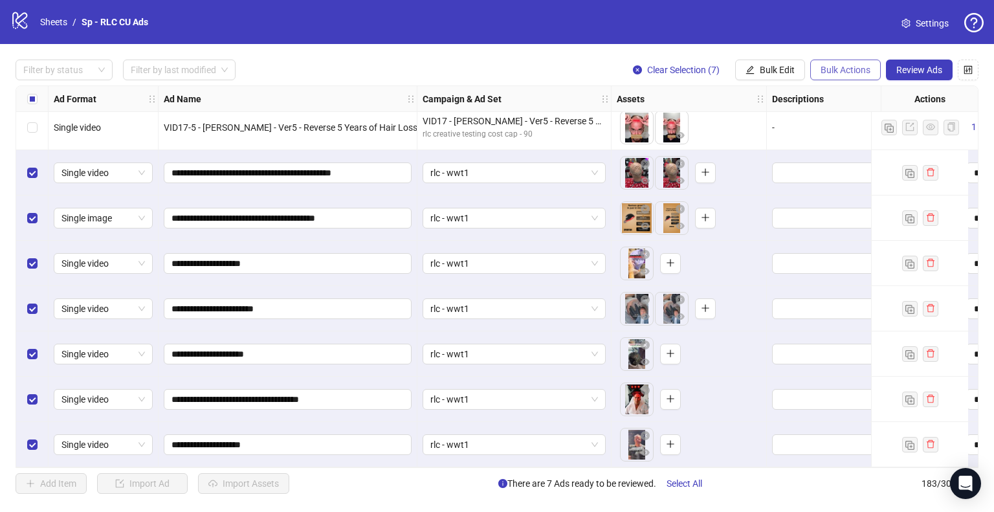
click at [851, 66] on span "Bulk Actions" at bounding box center [846, 70] width 50 height 10
click at [892, 139] on span "Duplicate with assets" at bounding box center [864, 137] width 89 height 14
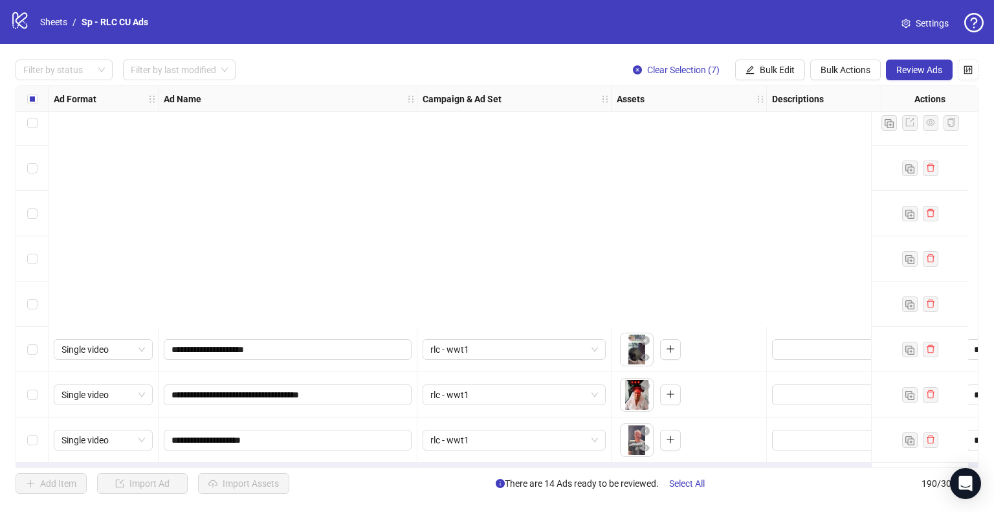
scroll to position [8259, 0]
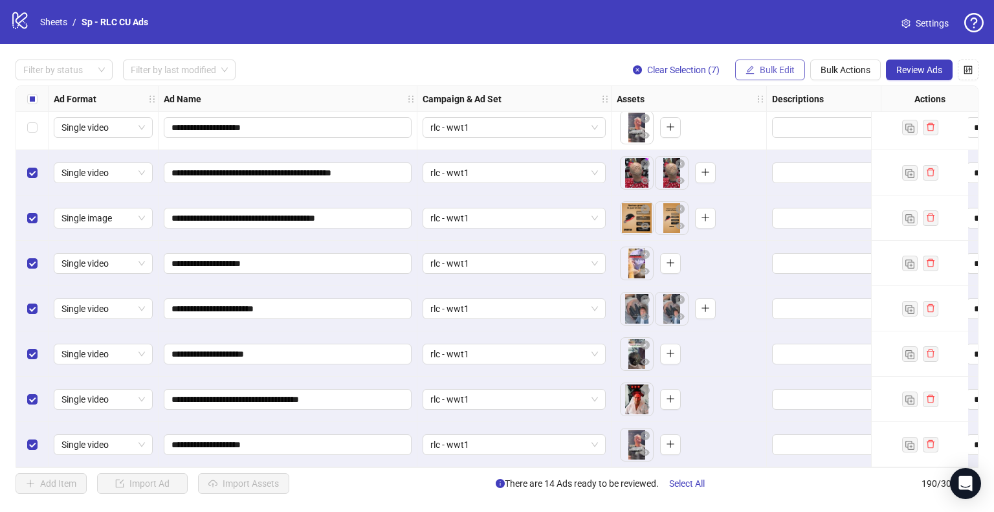
click at [768, 67] on span "Bulk Edit" at bounding box center [777, 70] width 35 height 10
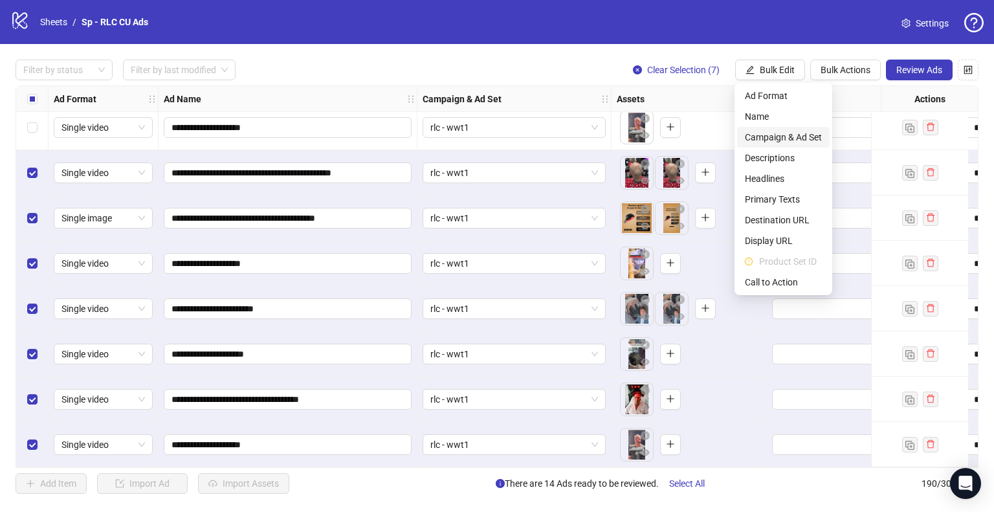
click at [803, 137] on span "Campaign & Ad Set" at bounding box center [783, 137] width 77 height 14
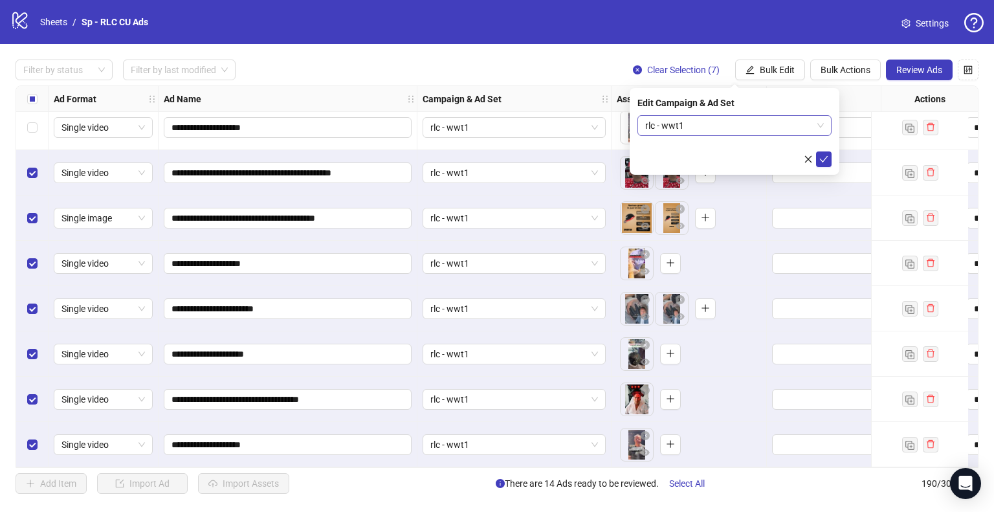
click at [821, 121] on span "rlc - wwt1" at bounding box center [734, 125] width 179 height 19
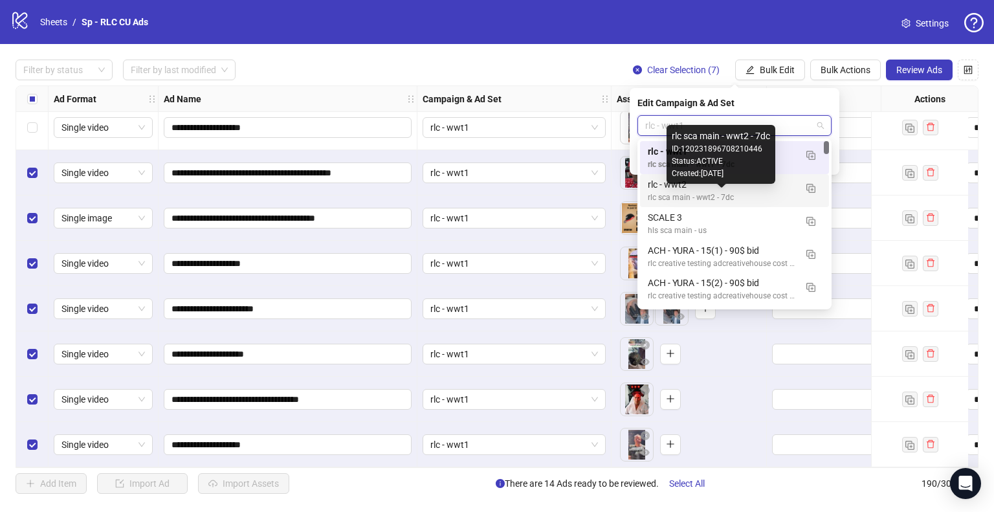
click at [759, 194] on div "rlc sca main - wwt2 - 7dc" at bounding box center [722, 198] width 148 height 12
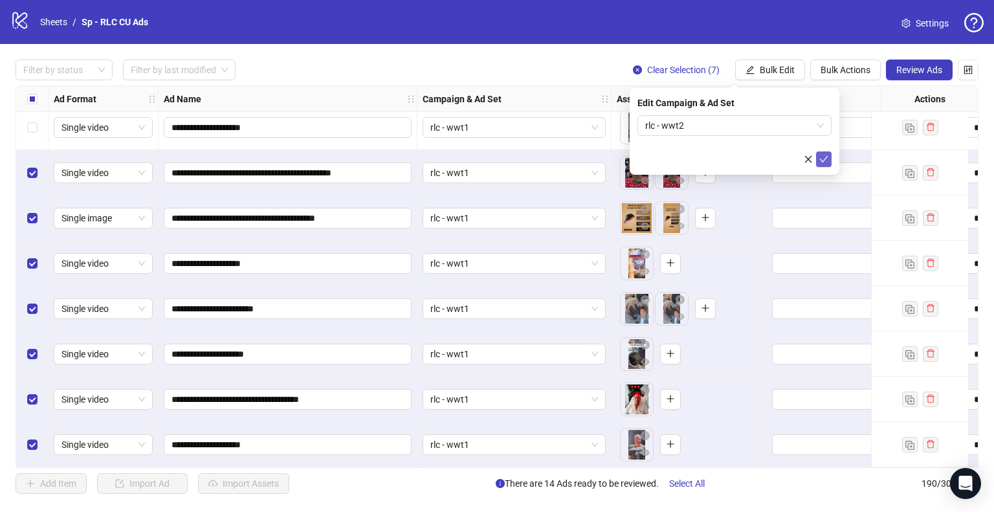
click at [823, 161] on icon "check" at bounding box center [824, 159] width 8 height 6
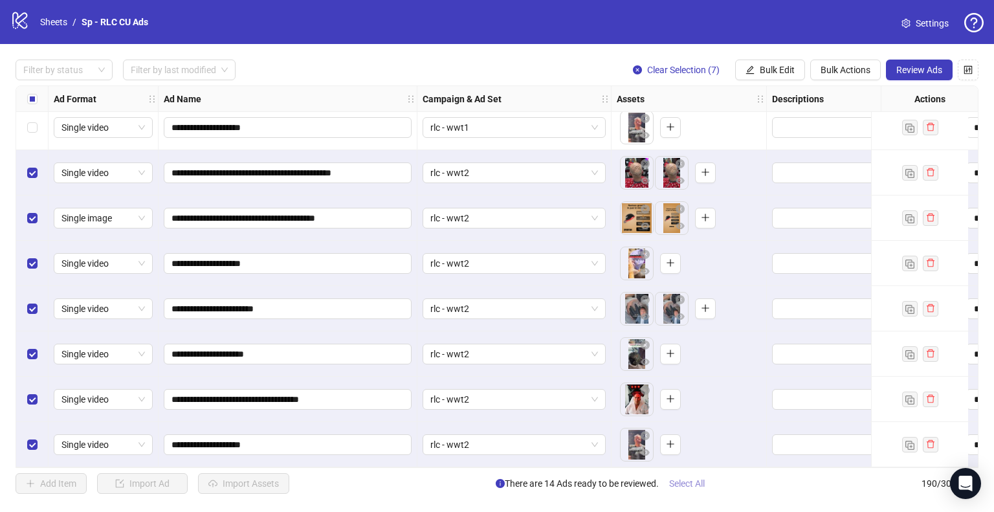
click at [698, 481] on span "Select All" at bounding box center [687, 483] width 36 height 10
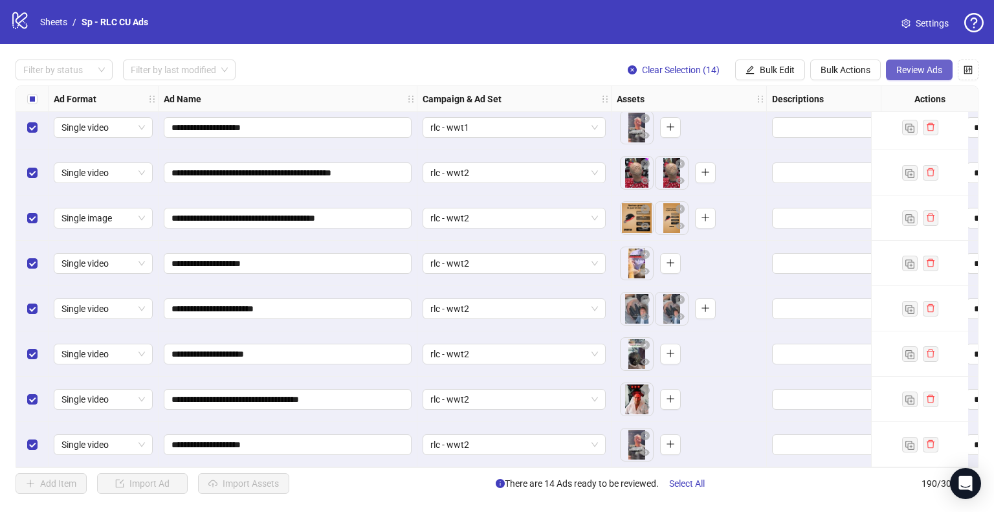
click at [913, 67] on span "Review Ads" at bounding box center [920, 70] width 46 height 10
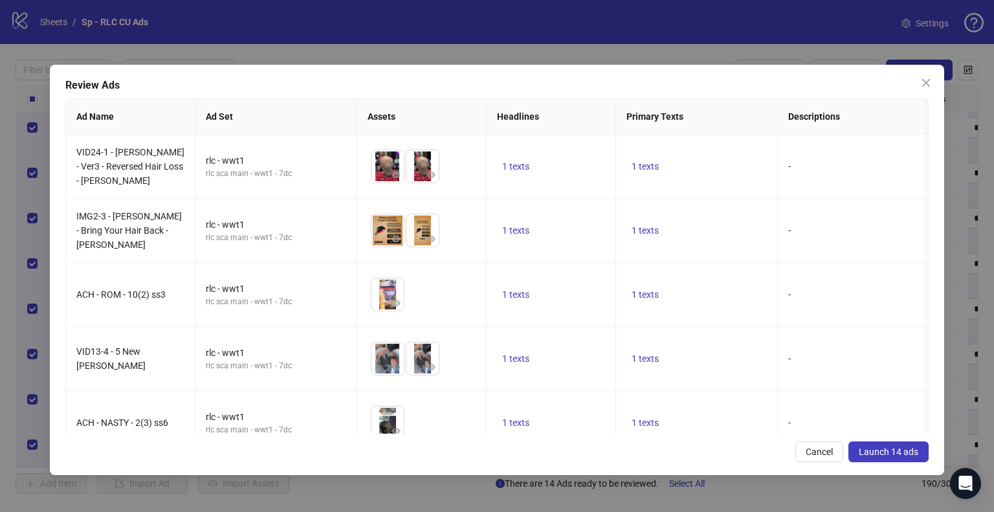
click at [879, 445] on button "Launch 14 ads" at bounding box center [889, 451] width 80 height 21
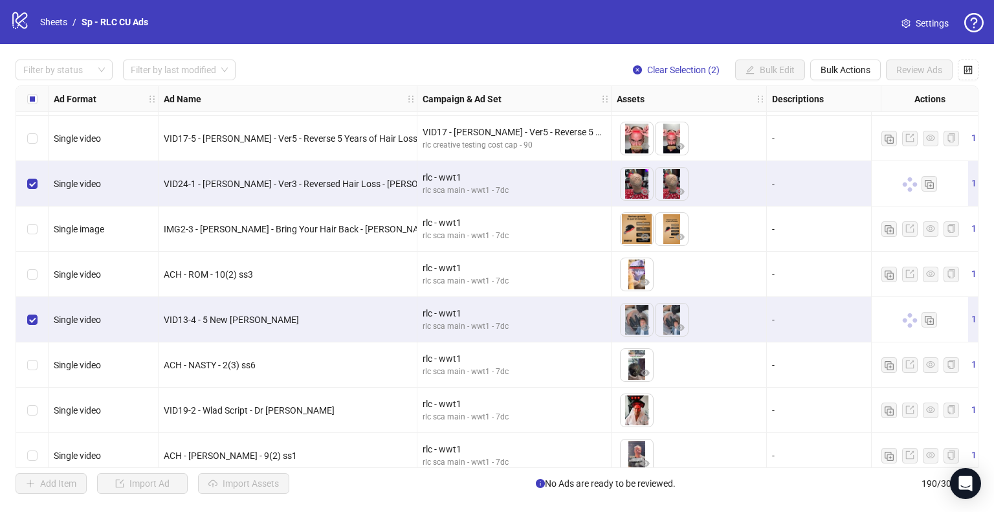
scroll to position [7935, 0]
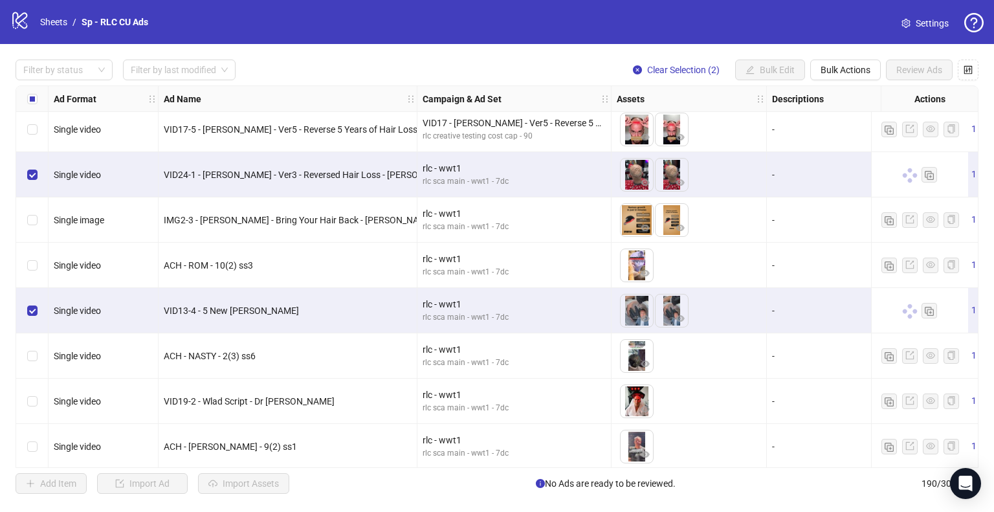
click at [752, 251] on div "To pick up a draggable item, press the space bar. While dragging, use the arrow…" at bounding box center [689, 265] width 144 height 40
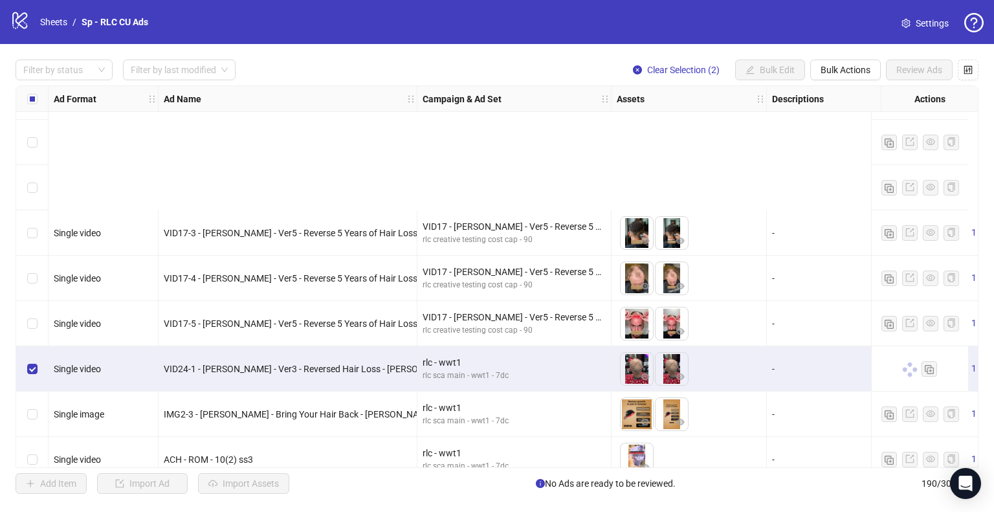
scroll to position [8000, 0]
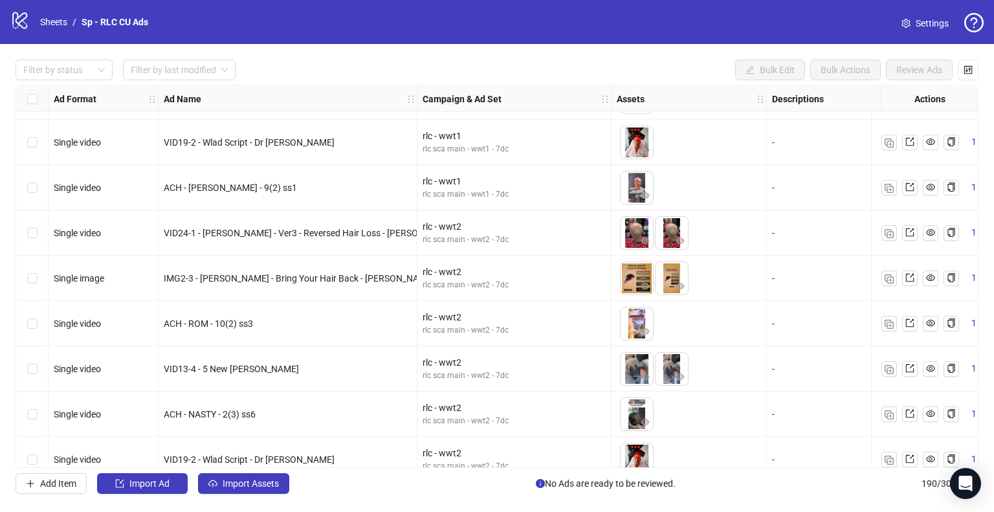
scroll to position [8259, 0]
